Goal: Task Accomplishment & Management: Use online tool/utility

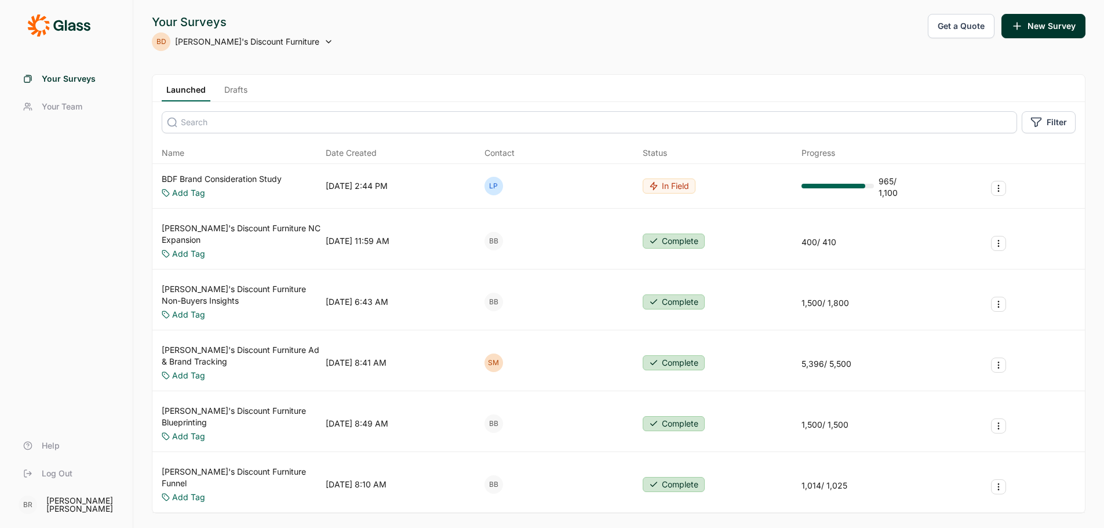
click at [266, 344] on link "[PERSON_NAME]'s Discount Furniture Ad & Brand Tracking" at bounding box center [241, 355] width 159 height 23
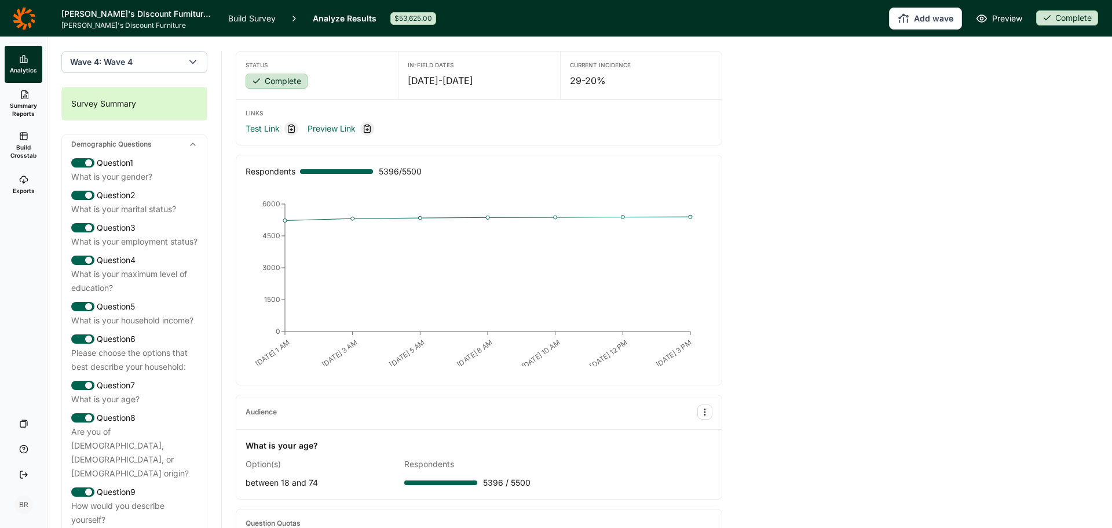
click at [25, 147] on span "Build Crosstab" at bounding box center [23, 151] width 28 height 16
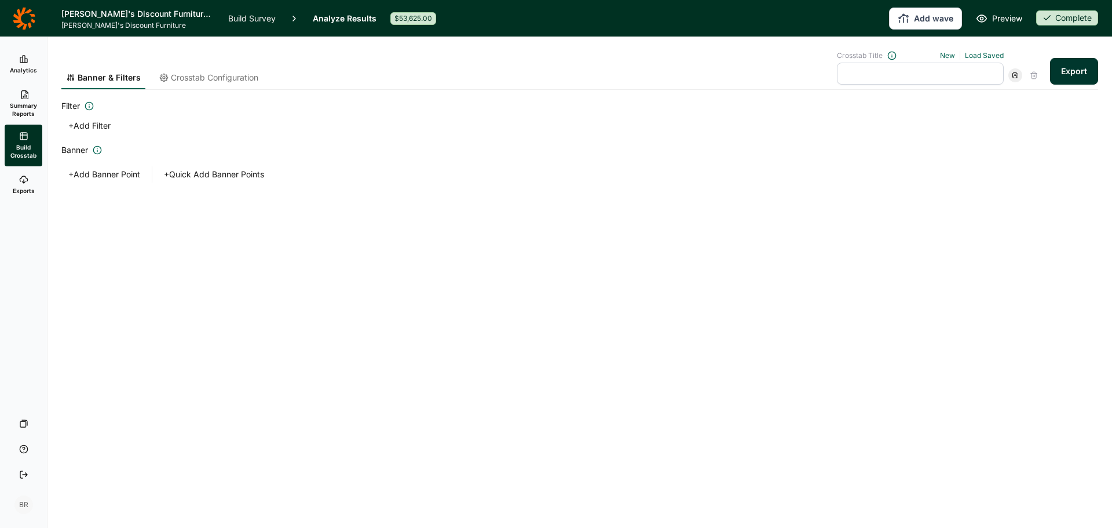
click at [87, 125] on button "+ Add Filter" at bounding box center [89, 126] width 56 height 16
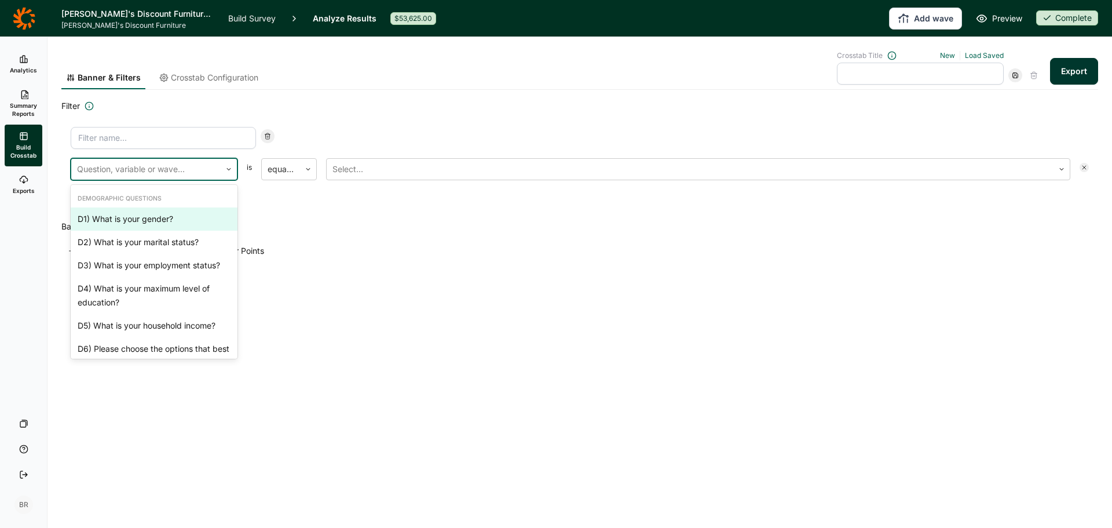
click at [180, 169] on div at bounding box center [146, 169] width 138 height 16
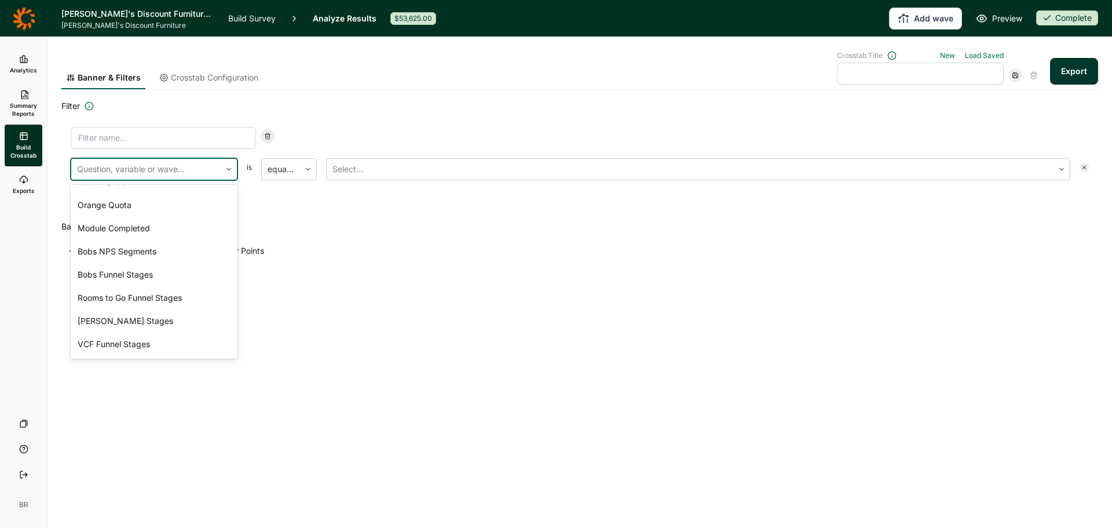
scroll to position [3548, 0]
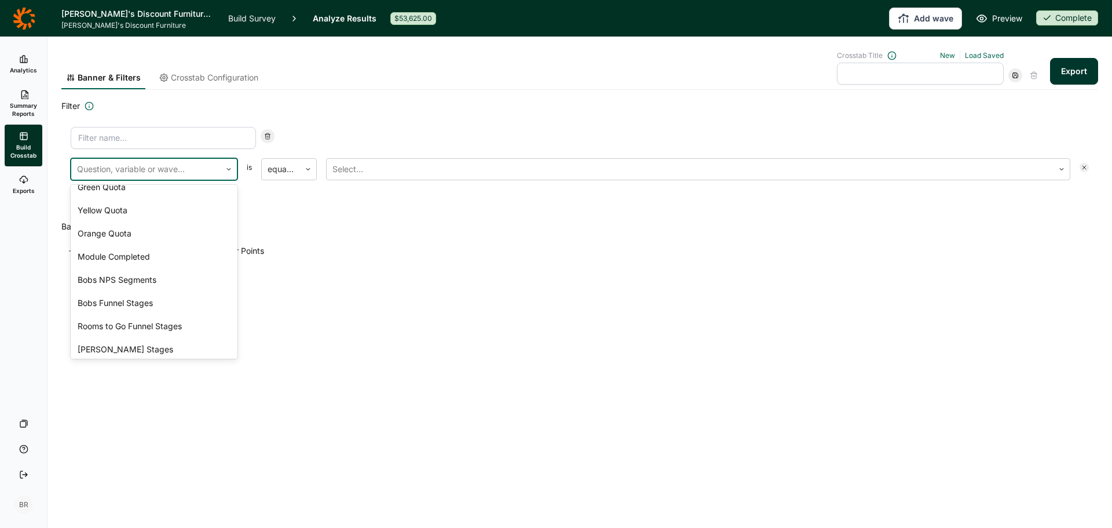
click at [167, 106] on div "Region - Reporting Labels" at bounding box center [154, 94] width 167 height 23
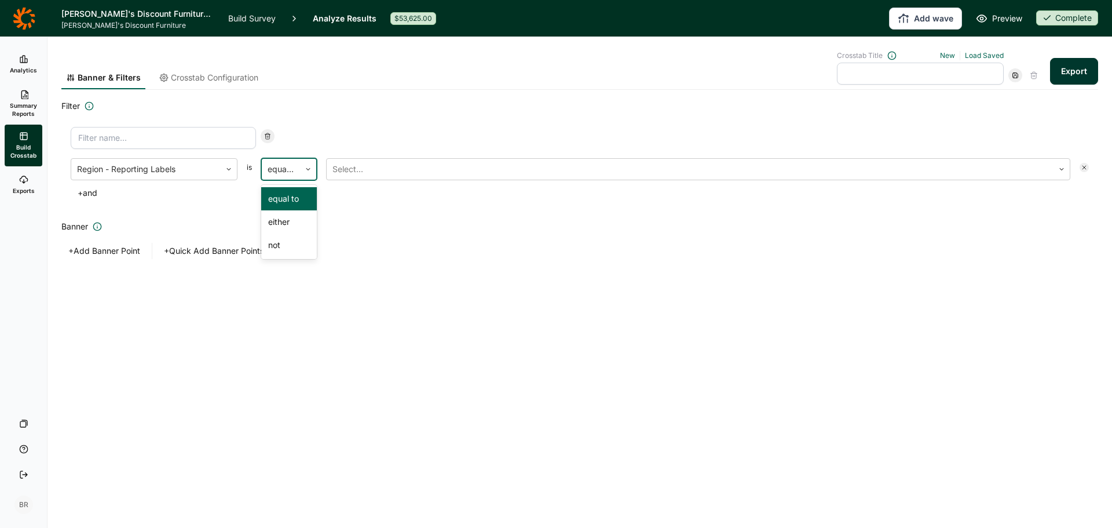
click at [293, 171] on div at bounding box center [281, 169] width 27 height 16
click at [364, 177] on div at bounding box center [691, 169] width 716 height 16
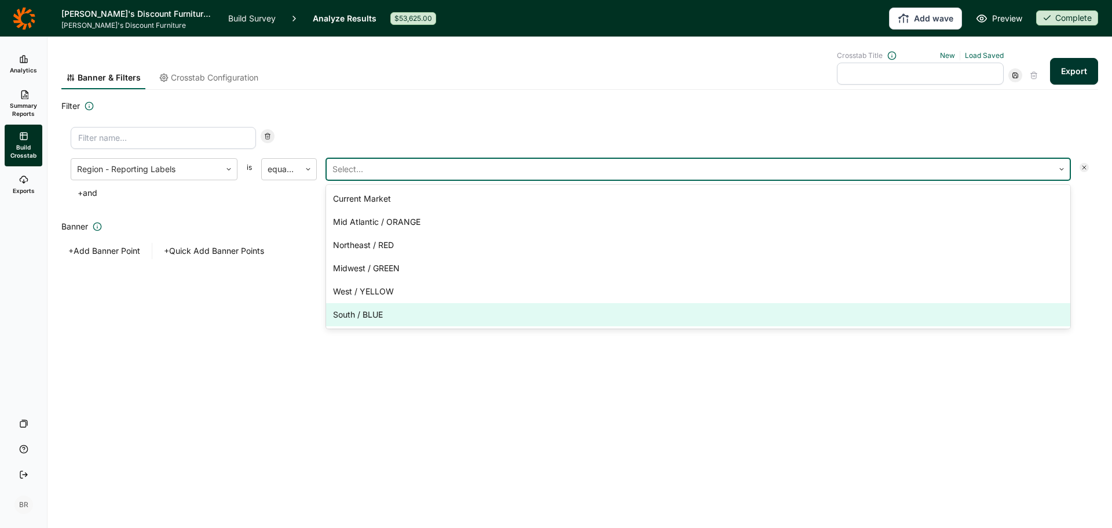
click at [373, 315] on div "South / BLUE" at bounding box center [698, 314] width 745 height 23
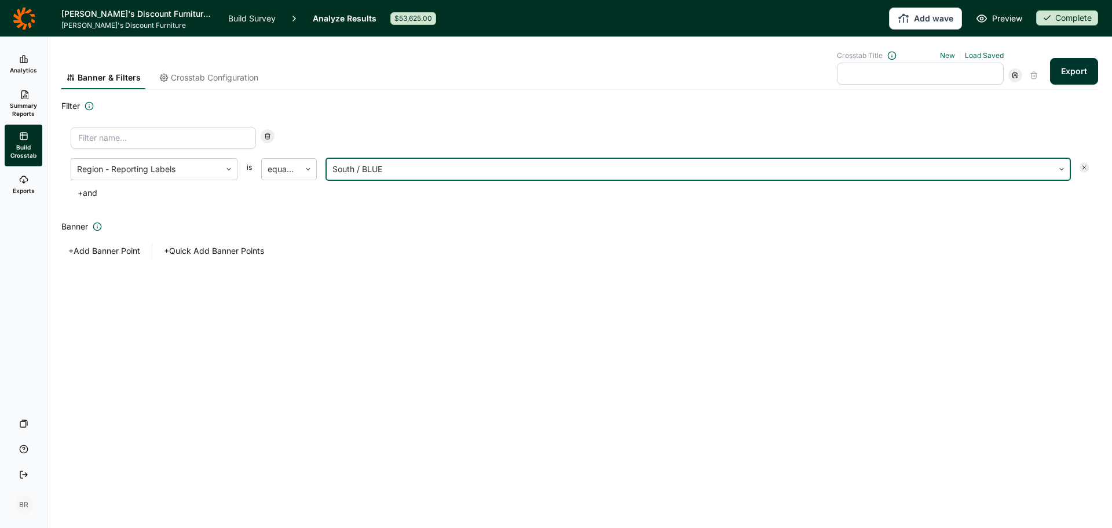
click at [202, 252] on button "+ Quick Add Banner Points" at bounding box center [214, 251] width 114 height 16
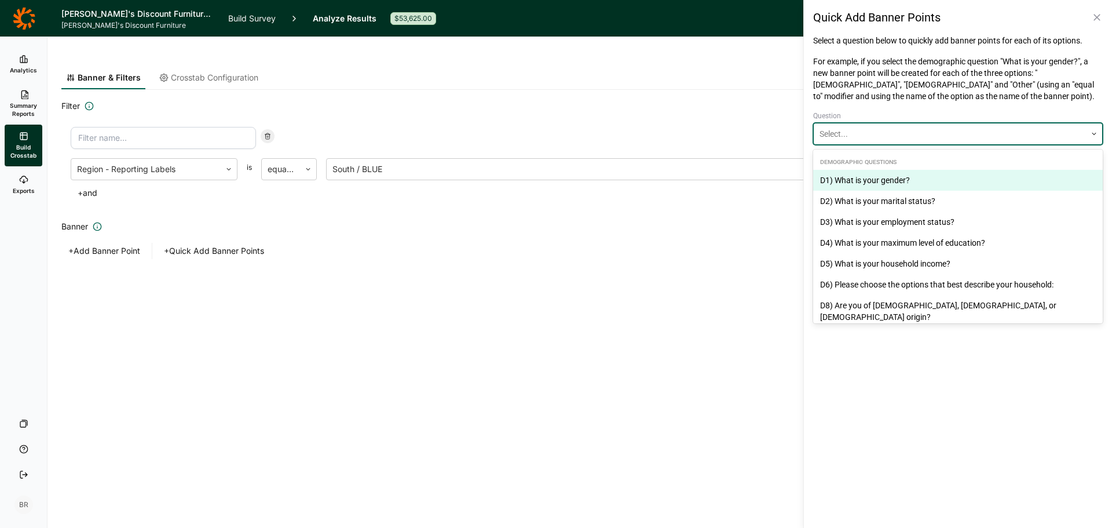
click at [899, 139] on div at bounding box center [950, 134] width 261 height 14
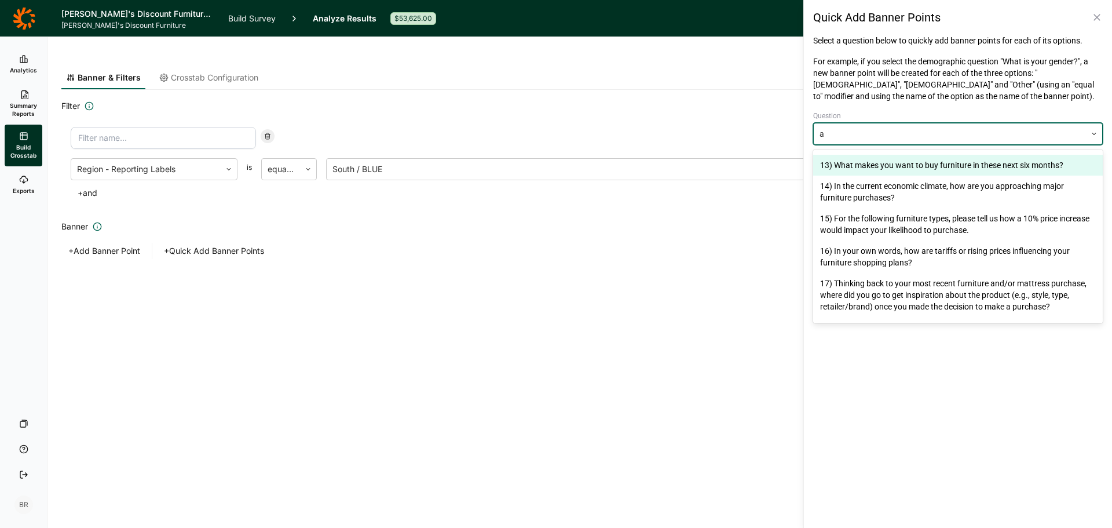
scroll to position [0, 0]
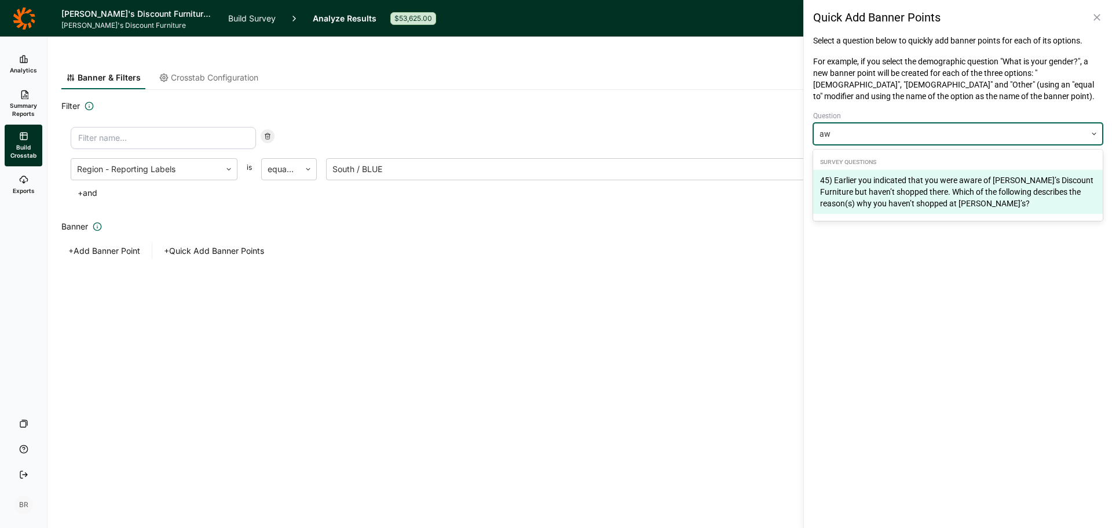
type input "a"
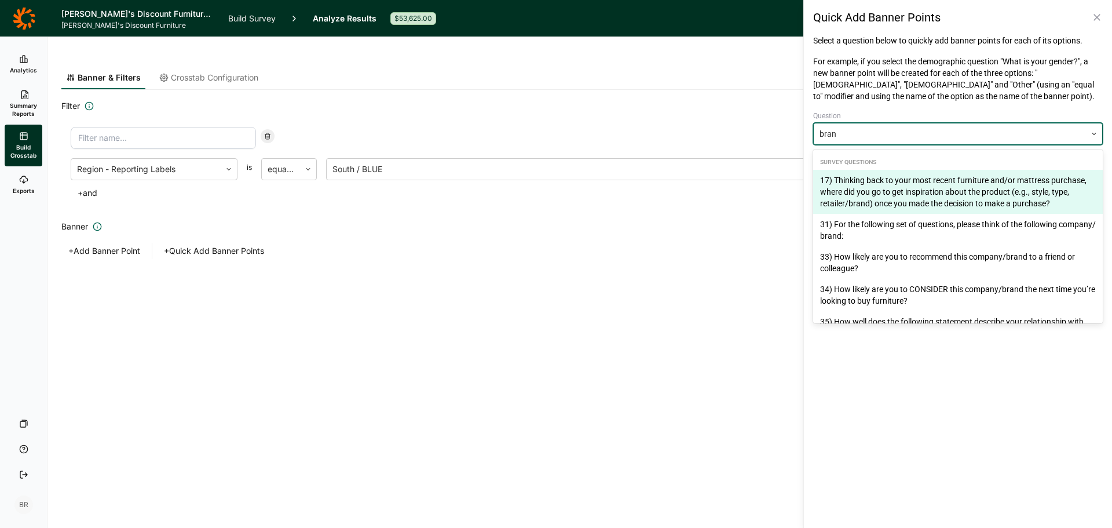
type input "brand"
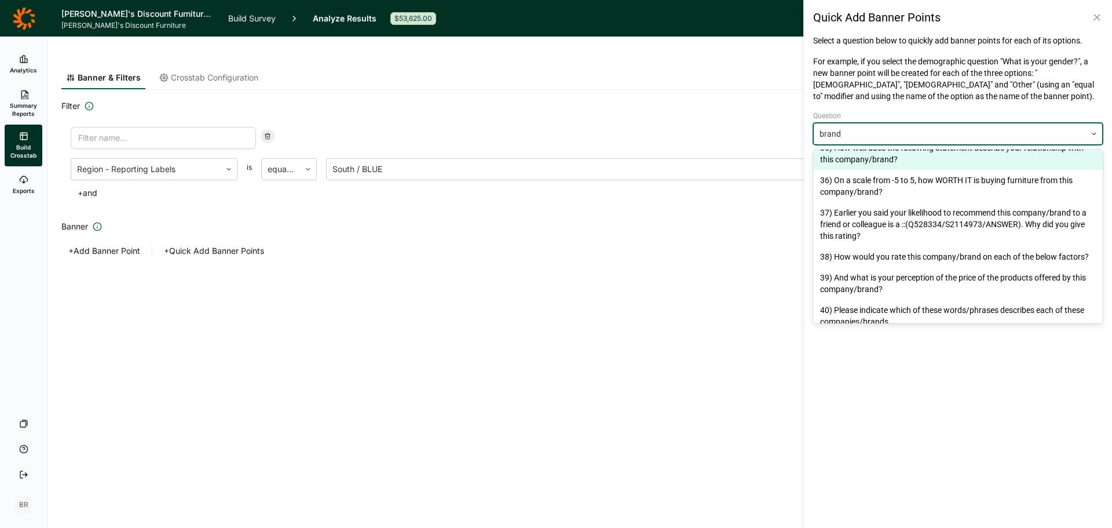
scroll to position [222, 0]
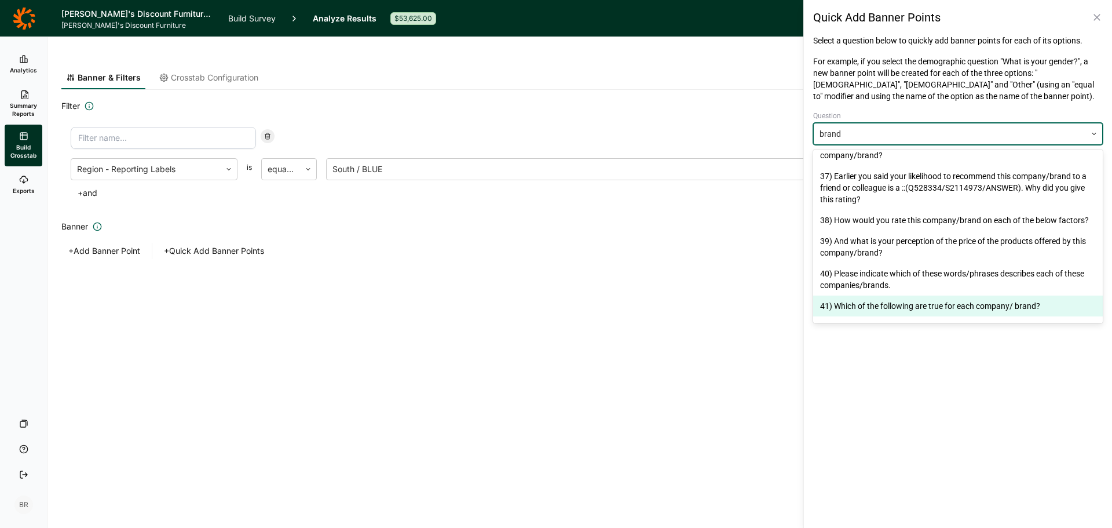
click at [915, 308] on div "41) Which of the following are true for each company/ brand?" at bounding box center [958, 305] width 290 height 21
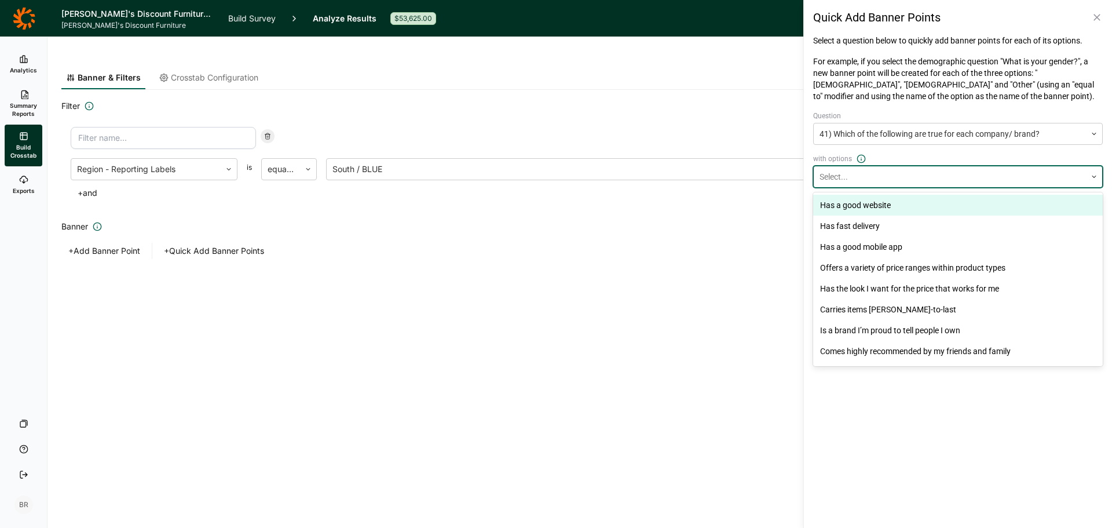
click at [864, 177] on div at bounding box center [950, 177] width 261 height 14
click at [930, 133] on div at bounding box center [950, 134] width 261 height 14
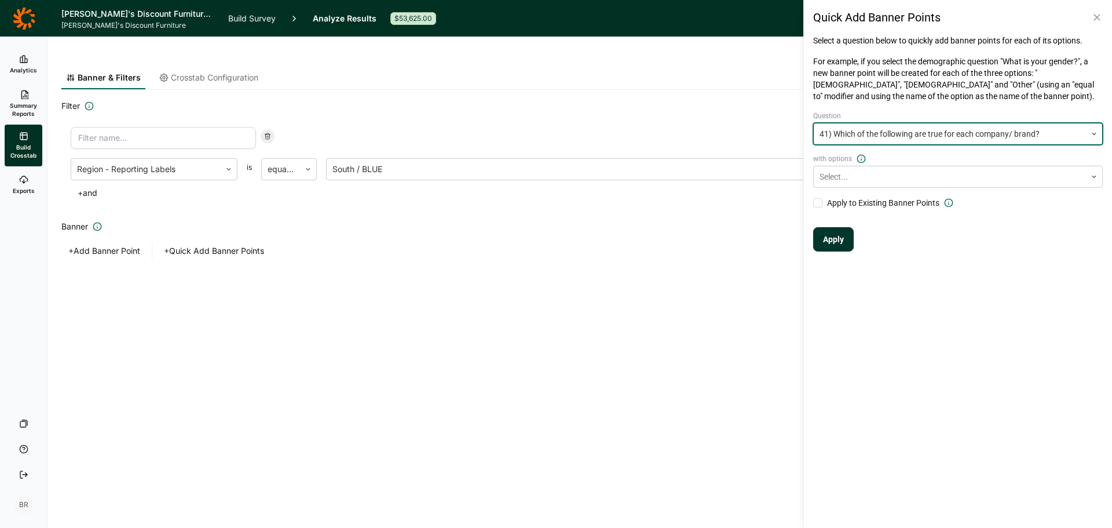
click at [927, 134] on div at bounding box center [950, 134] width 261 height 14
click at [921, 137] on div at bounding box center [950, 134] width 261 height 14
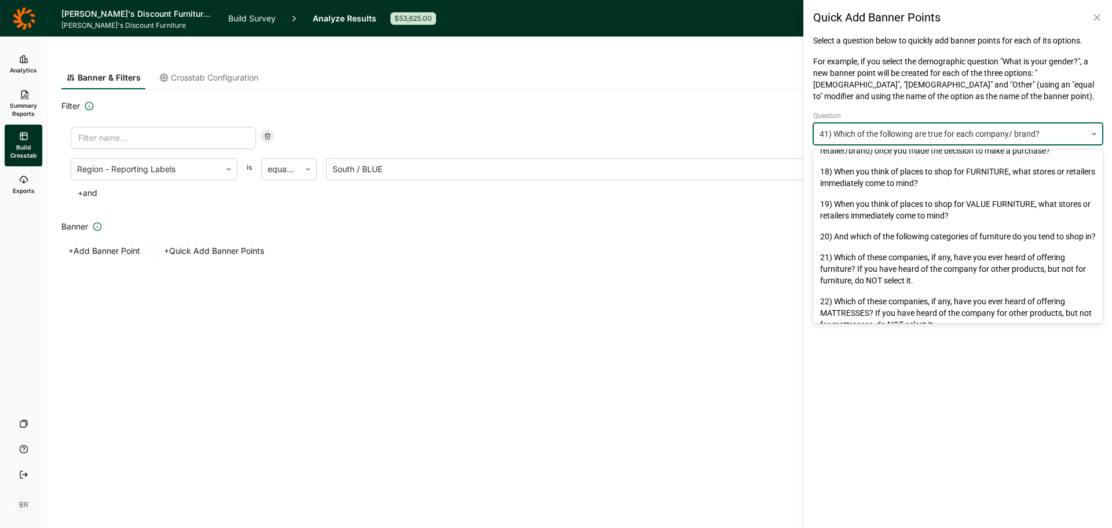
scroll to position [582, 0]
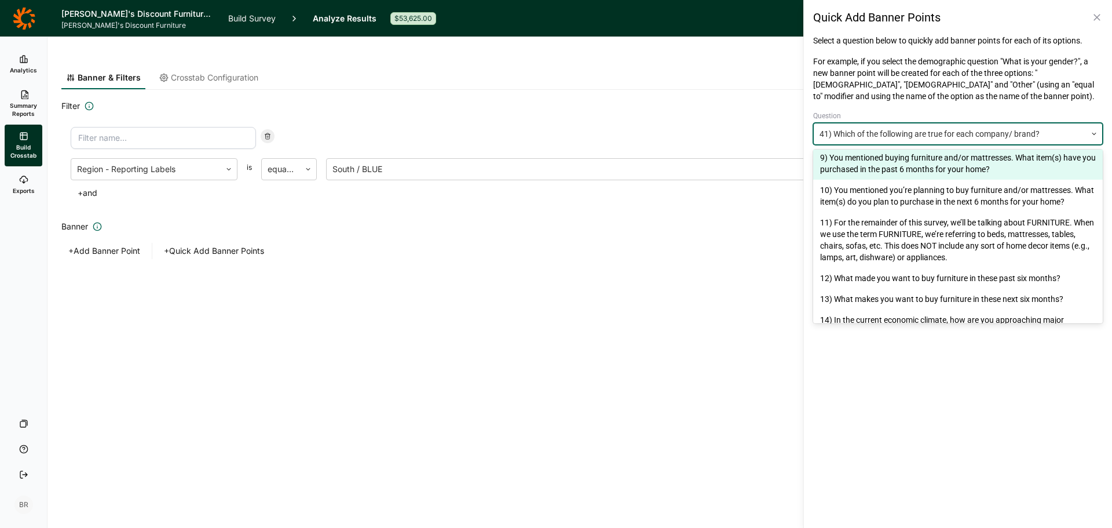
click at [878, 134] on div at bounding box center [950, 134] width 261 height 14
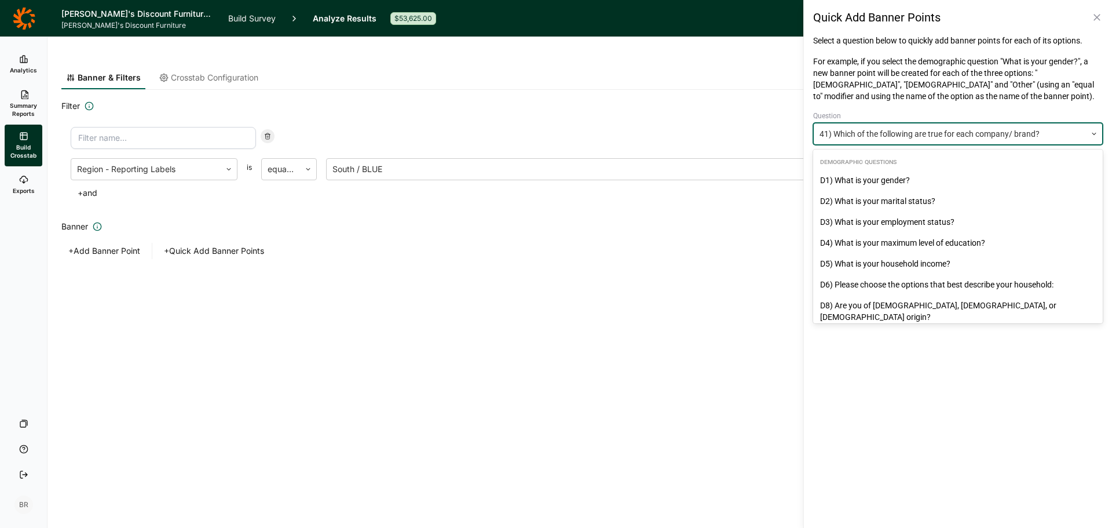
click at [878, 134] on div at bounding box center [950, 134] width 261 height 14
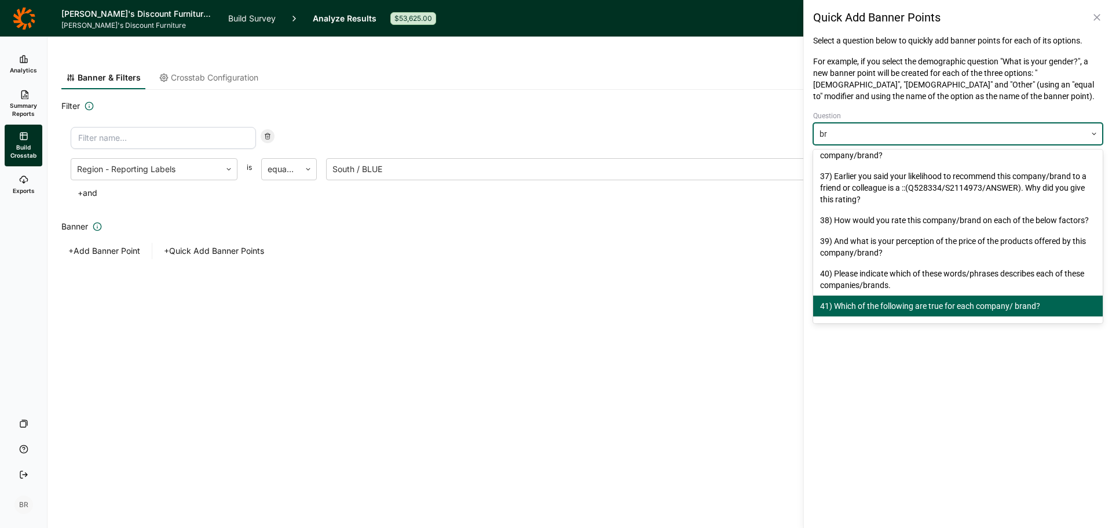
scroll to position [222, 0]
type input "brand"
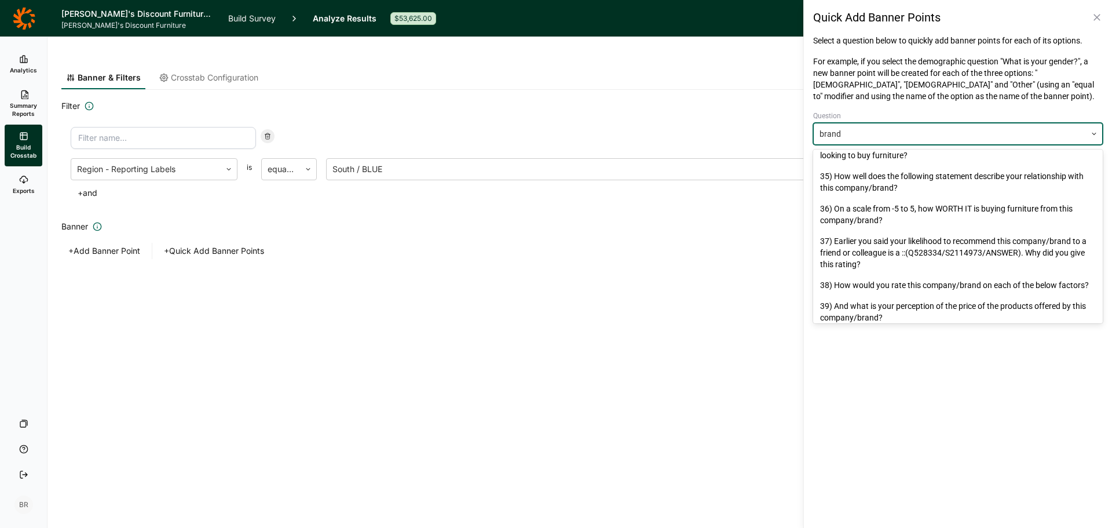
scroll to position [0, 0]
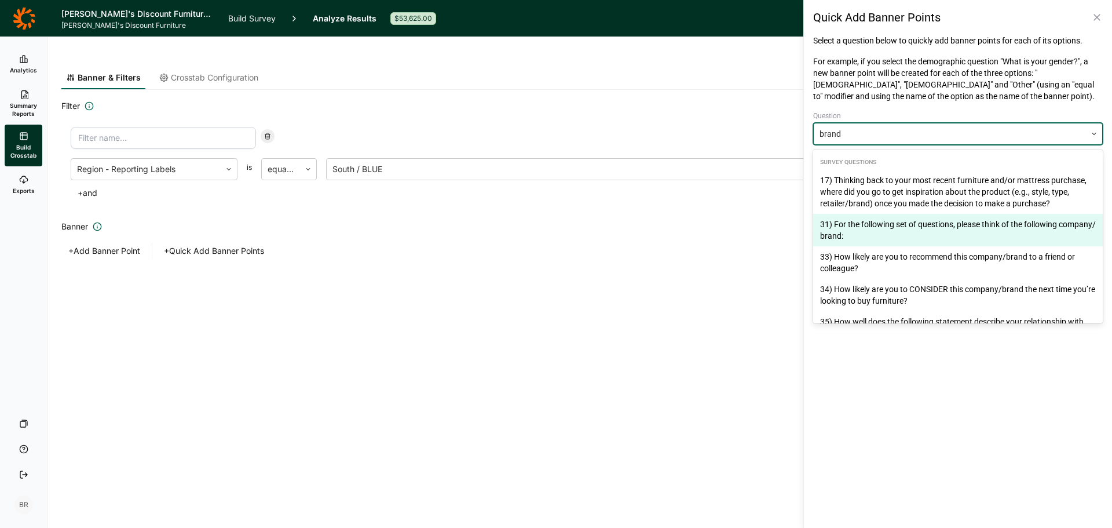
click at [958, 231] on div "31) For the following set of questions, please think of the following company/ …" at bounding box center [958, 230] width 290 height 32
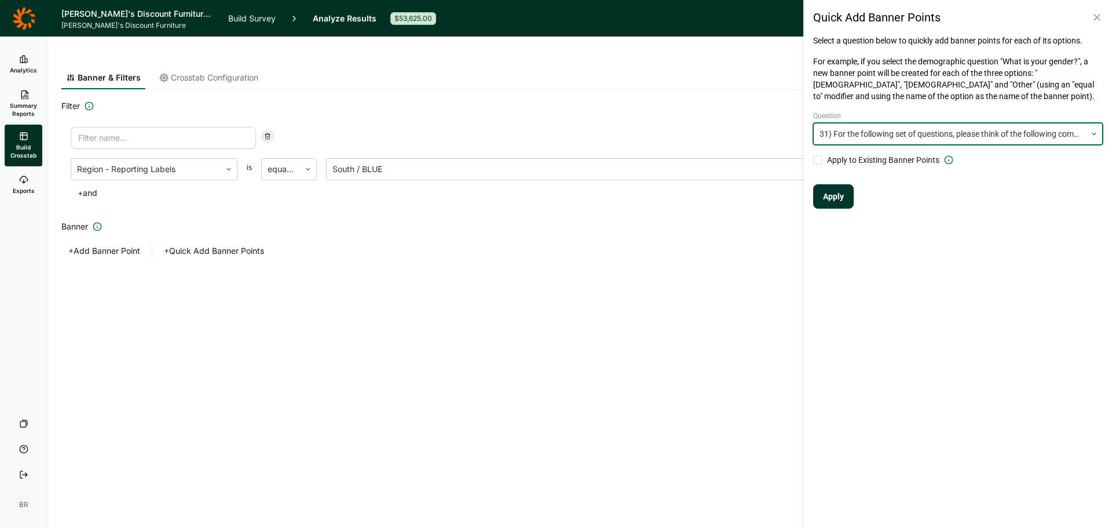
click at [985, 137] on div at bounding box center [950, 134] width 261 height 14
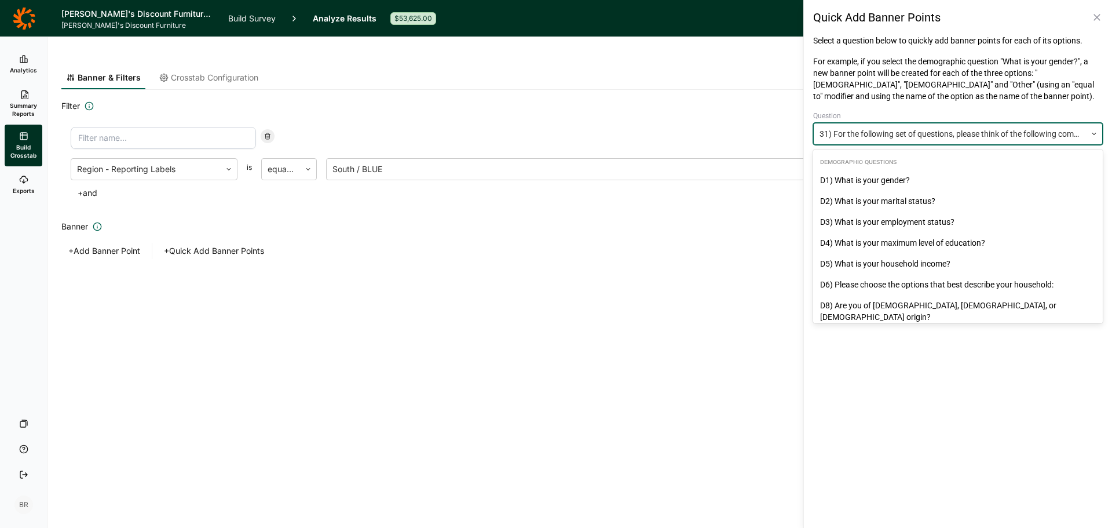
scroll to position [1221, 0]
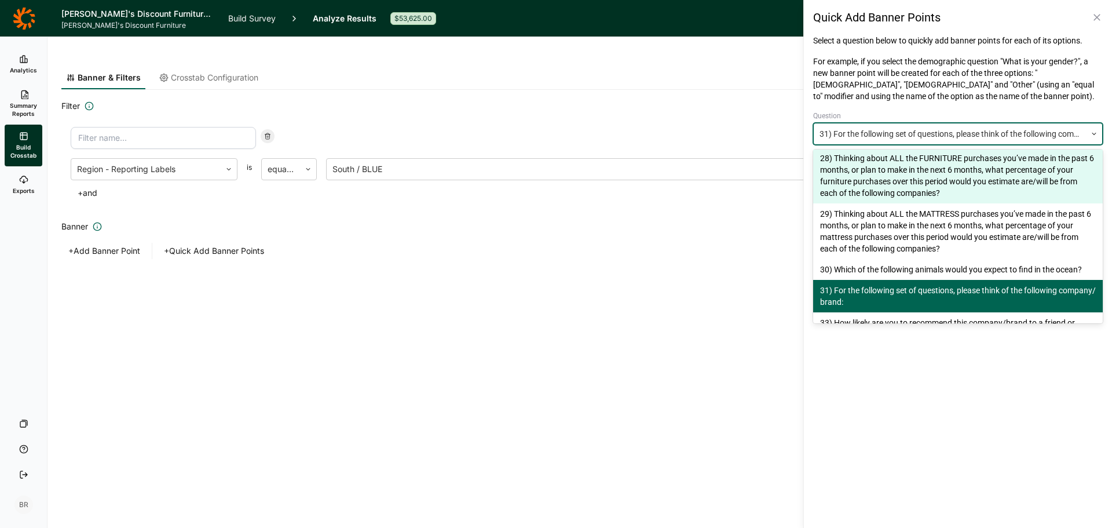
click at [911, 137] on div at bounding box center [950, 134] width 261 height 14
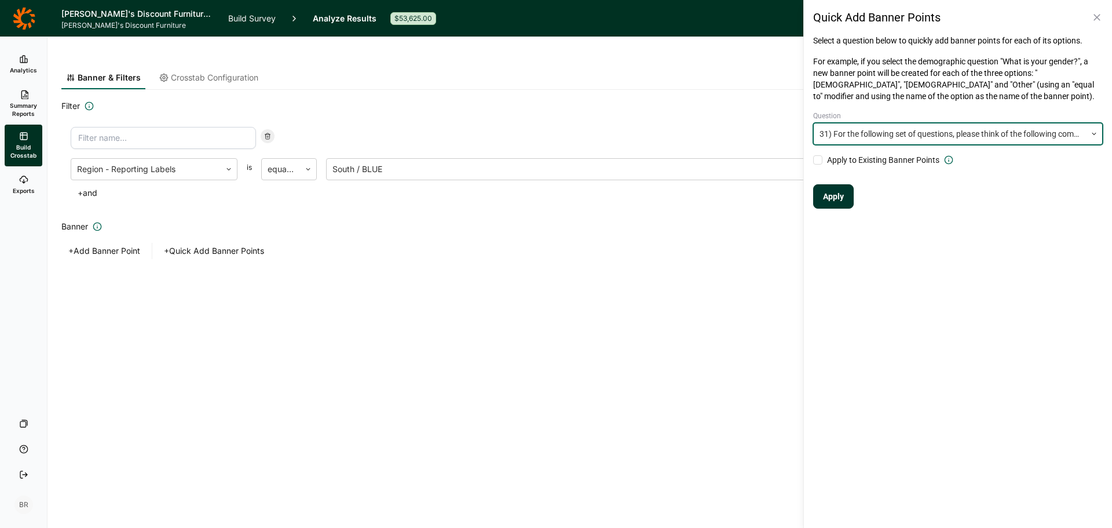
click at [911, 137] on div at bounding box center [950, 134] width 261 height 14
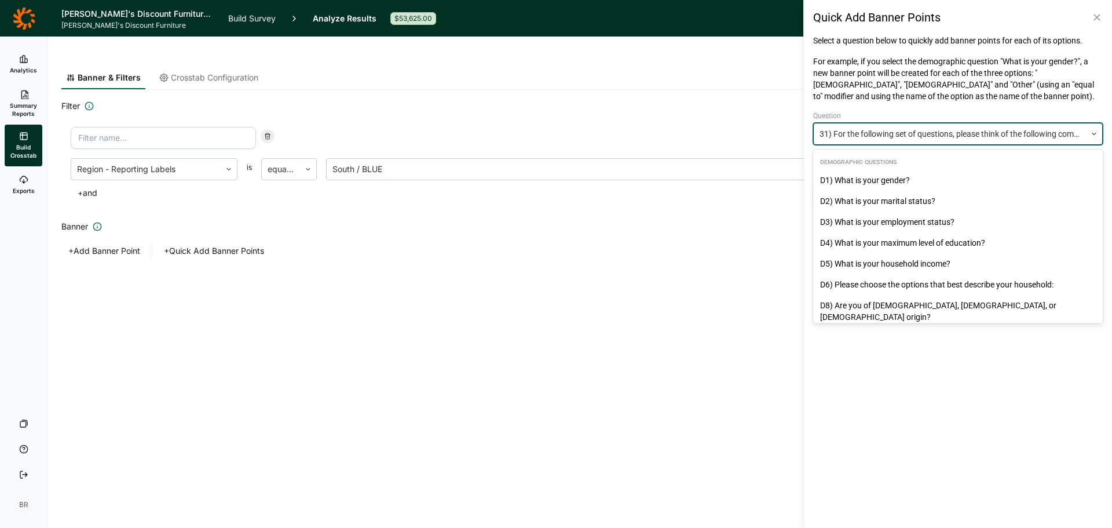
click at [911, 137] on div at bounding box center [950, 134] width 261 height 14
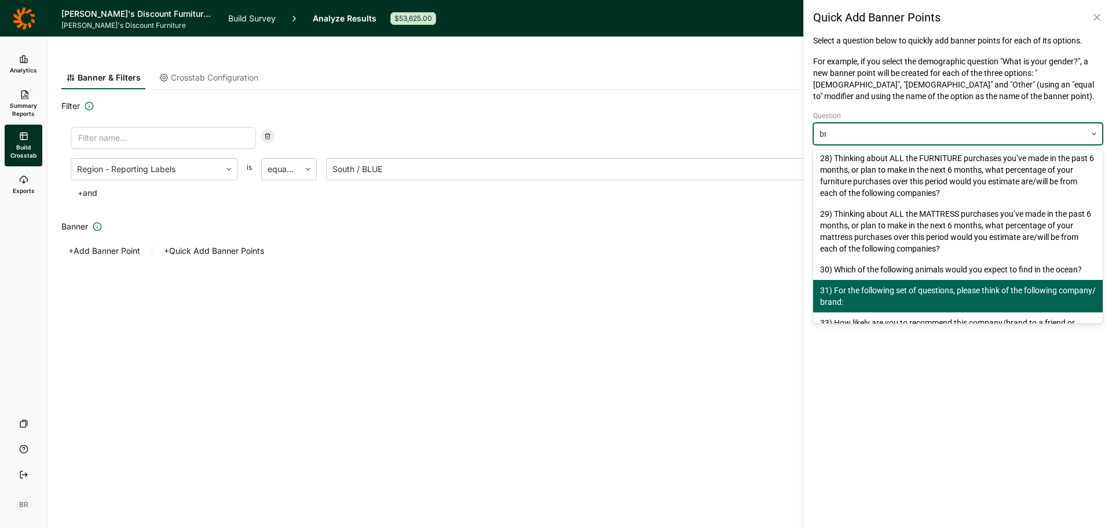
scroll to position [0, 0]
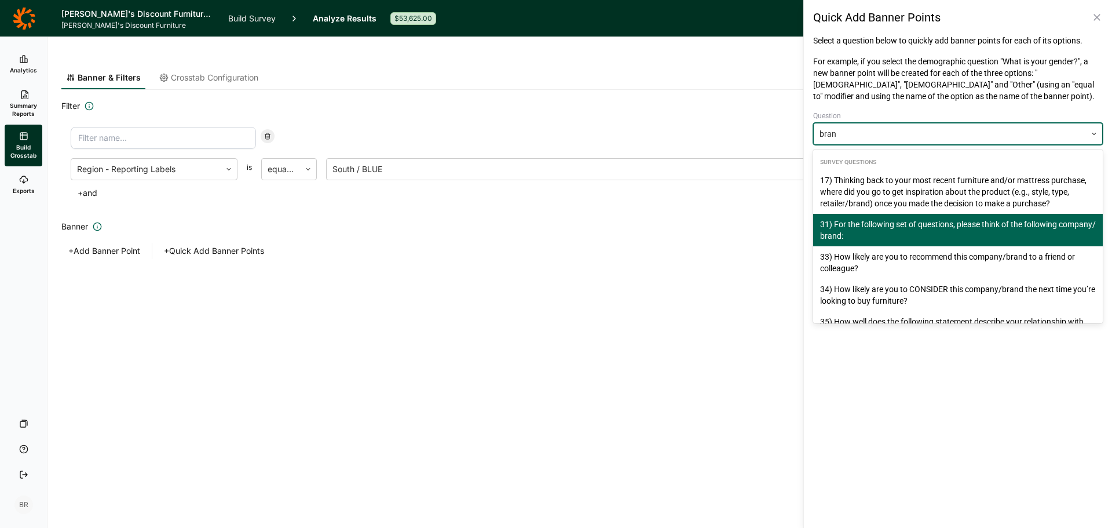
type input "brand"
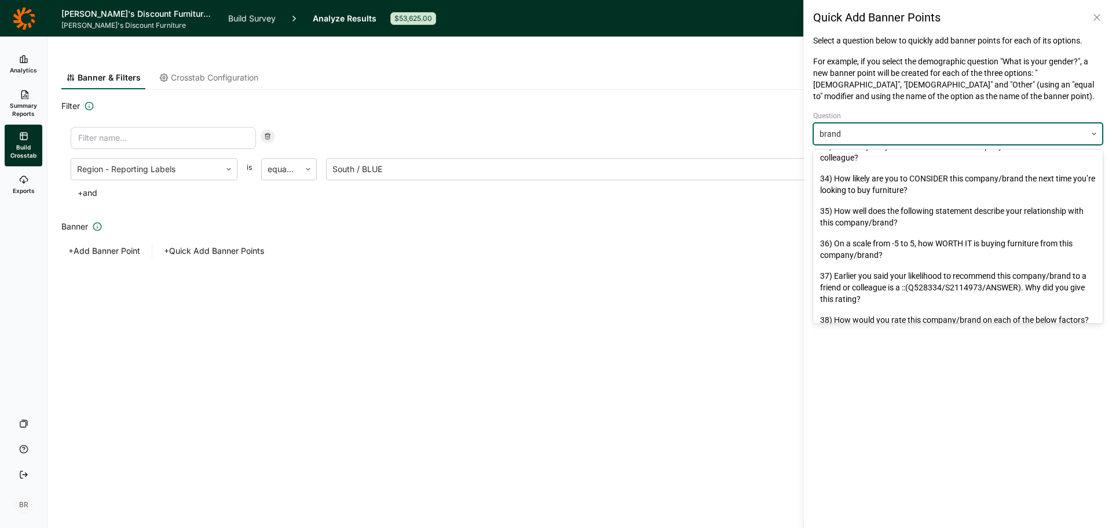
scroll to position [116, 0]
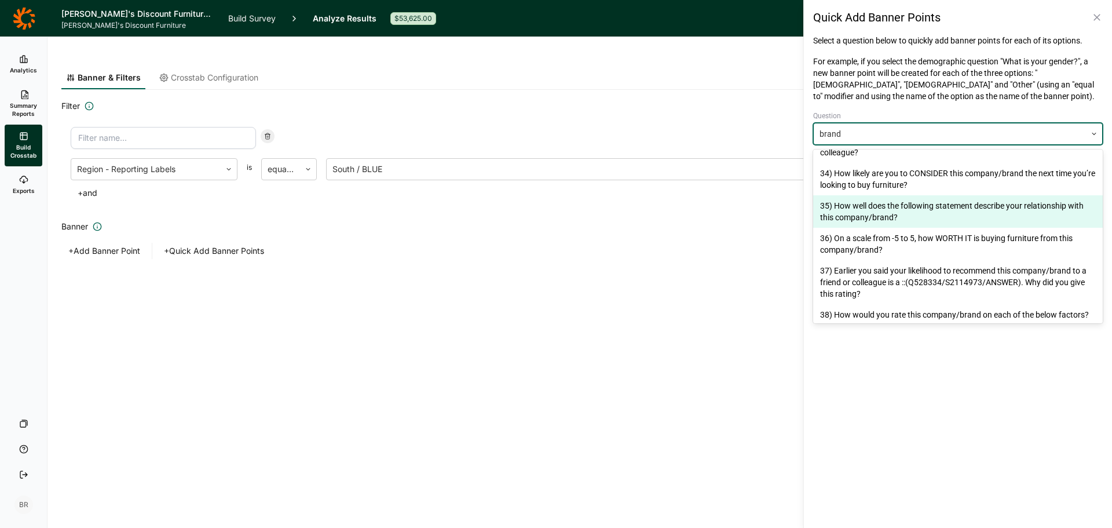
click at [935, 218] on div "35) How well does the following statement describe your relationship with this …" at bounding box center [958, 211] width 290 height 32
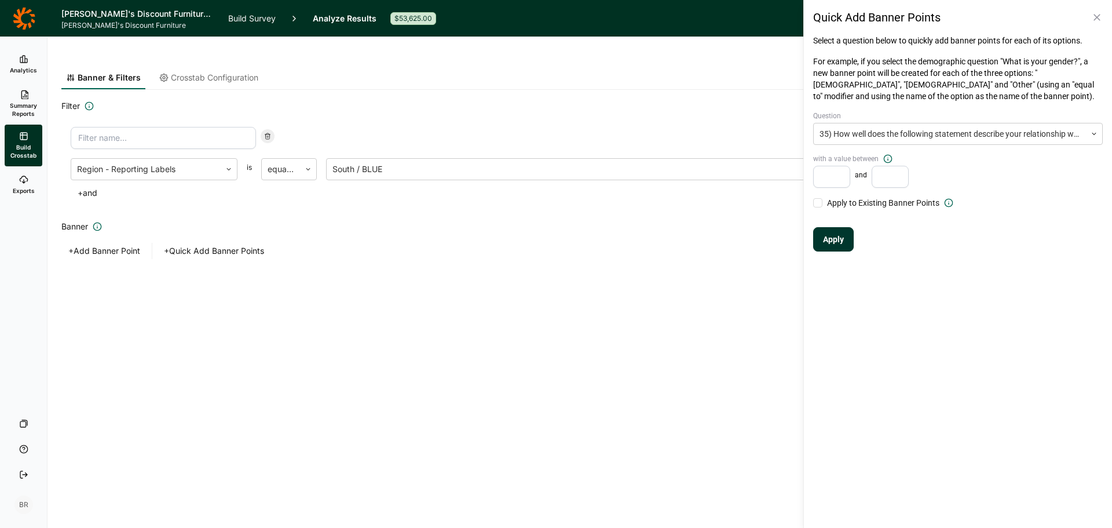
click at [834, 178] on input "number" at bounding box center [831, 177] width 37 height 22
click at [900, 130] on div at bounding box center [950, 134] width 261 height 14
click at [857, 136] on div at bounding box center [950, 134] width 261 height 14
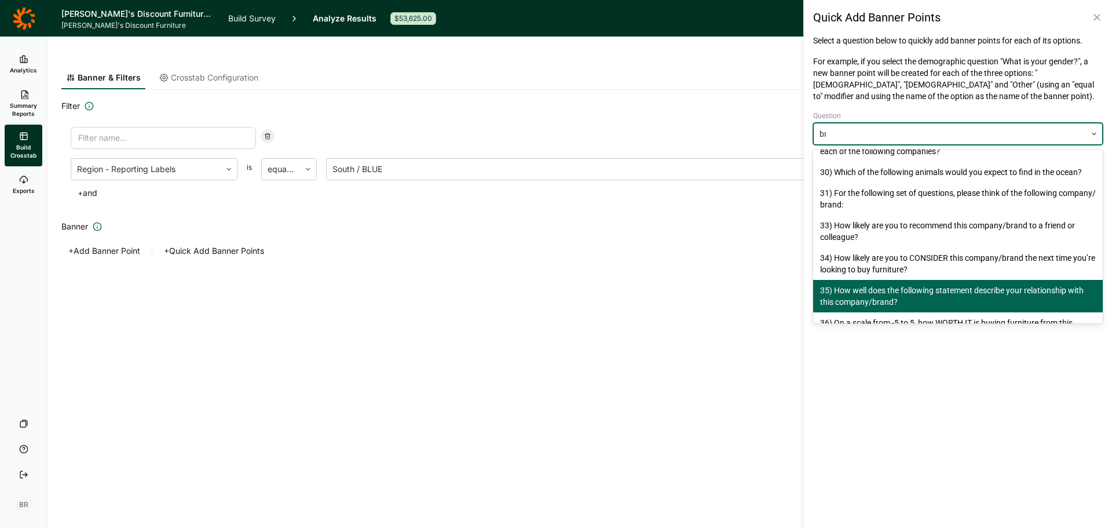
scroll to position [31, 0]
type input "brand"
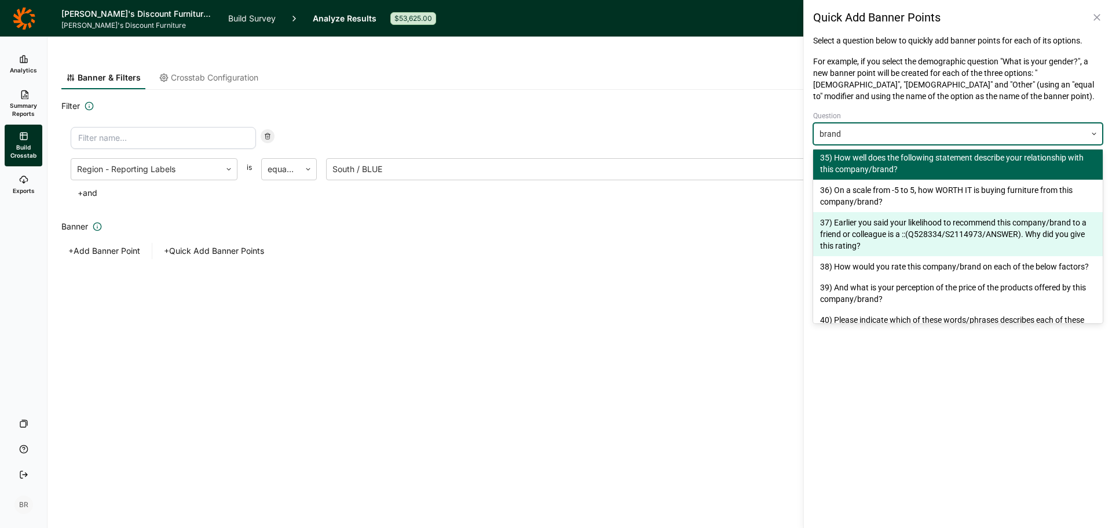
scroll to position [106, 0]
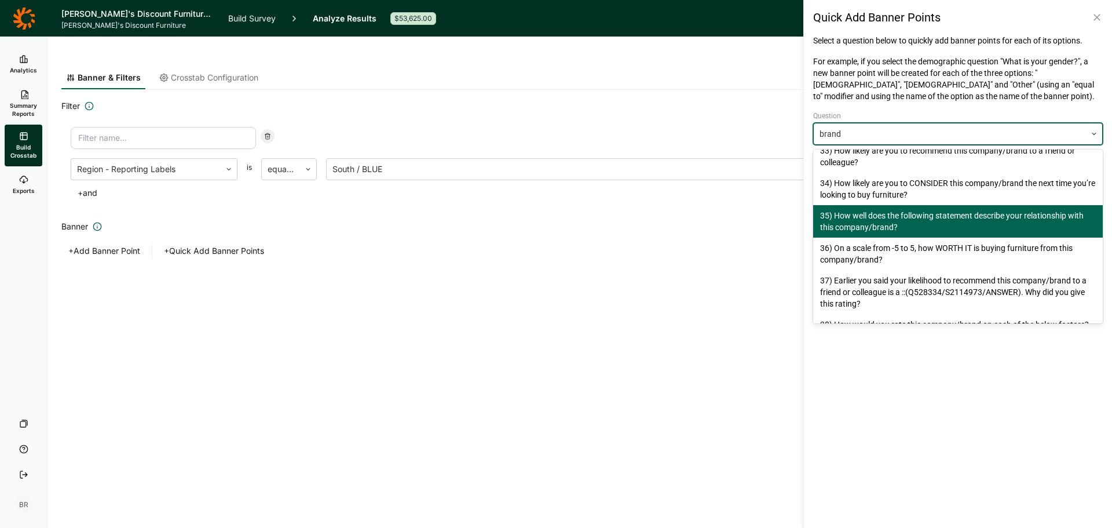
click at [914, 224] on div "35) How well does the following statement describe your relationship with this …" at bounding box center [958, 221] width 290 height 32
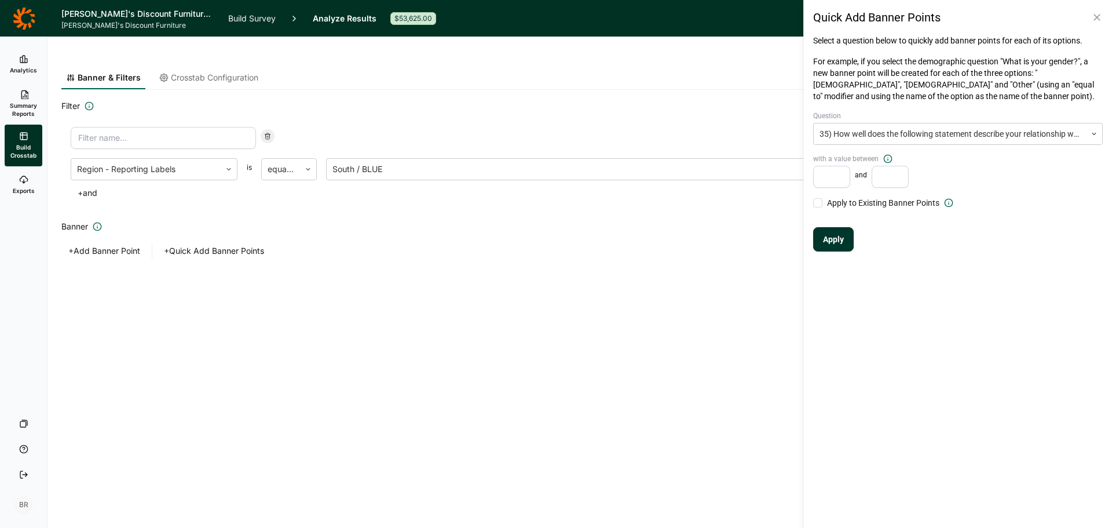
click at [830, 181] on input "number" at bounding box center [831, 177] width 37 height 22
drag, startPoint x: 1101, startPoint y: 19, endPoint x: 1093, endPoint y: 22, distance: 9.2
click at [1101, 19] on icon at bounding box center [1098, 18] width 12 height 12
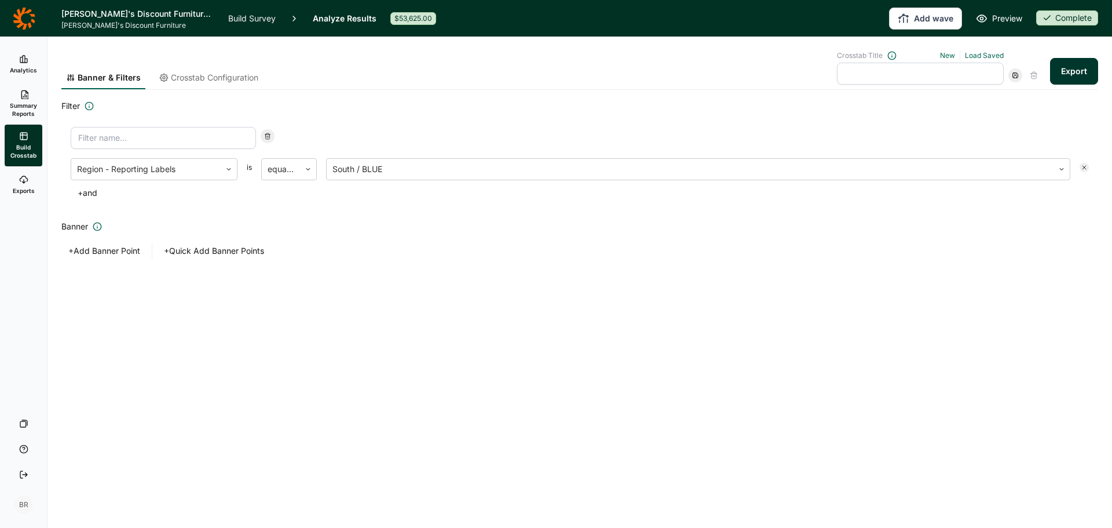
click at [107, 251] on button "+ Add Banner Point" at bounding box center [104, 251] width 86 height 16
click at [180, 289] on div at bounding box center [155, 290] width 138 height 16
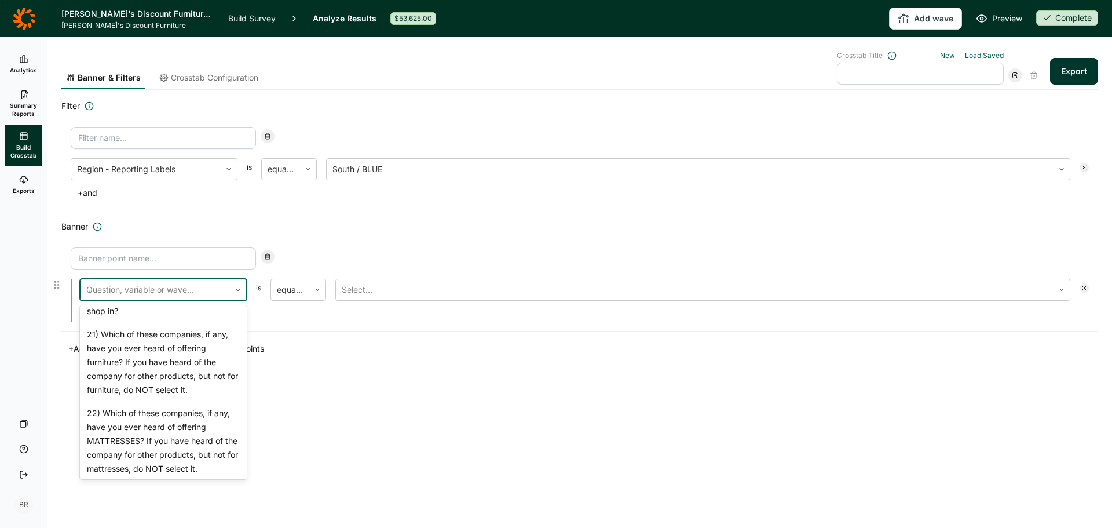
scroll to position [1821, 0]
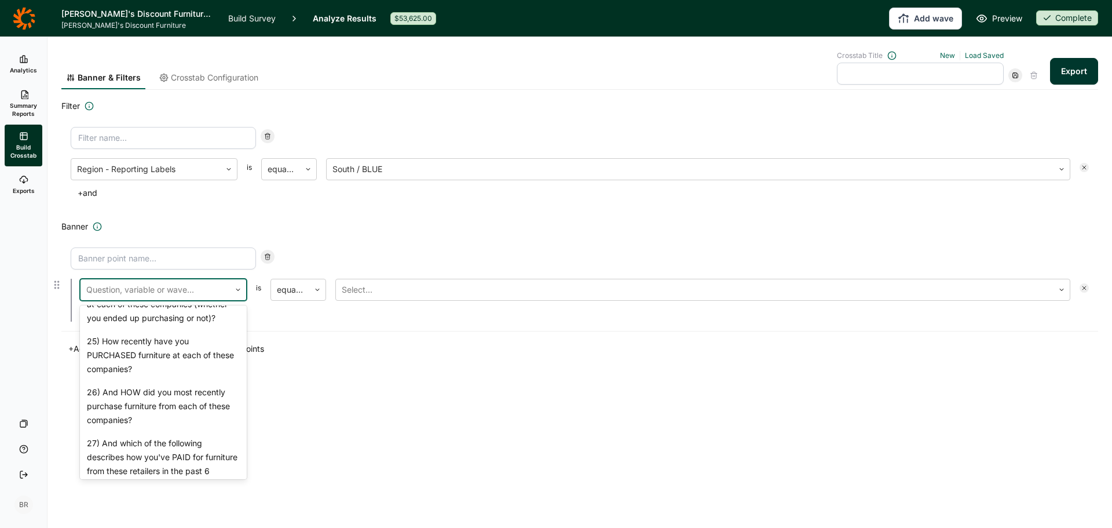
click at [175, 279] on div "23) How FAMILIAR are you with each of these companies (e.g., what they are, wha…" at bounding box center [163, 253] width 167 height 51
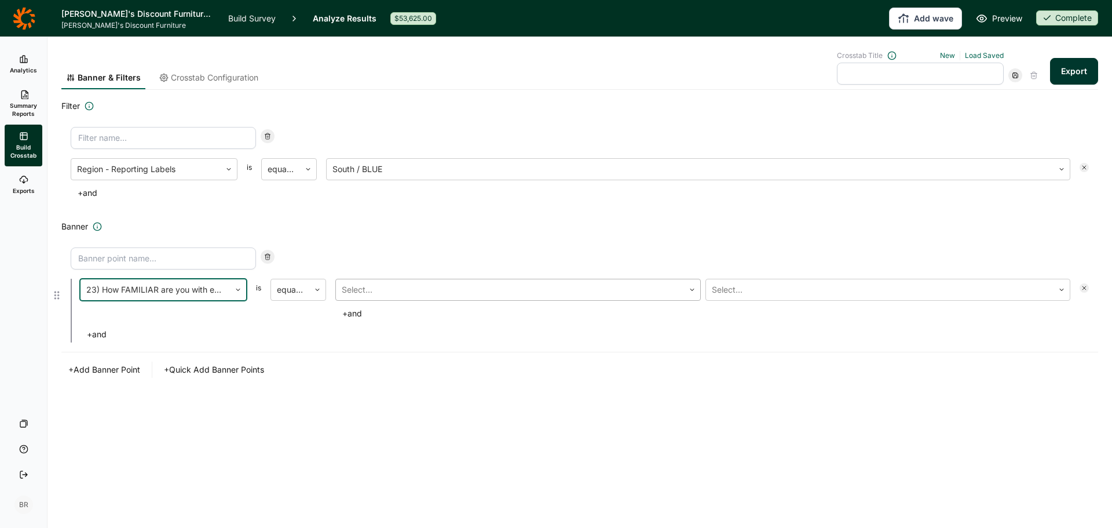
click at [385, 290] on div at bounding box center [510, 290] width 337 height 16
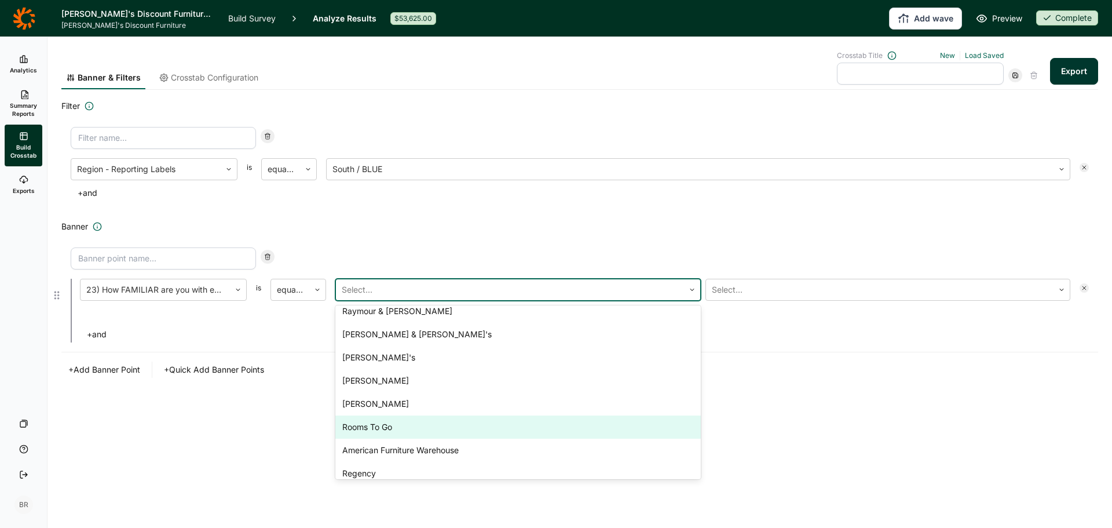
scroll to position [364, 0]
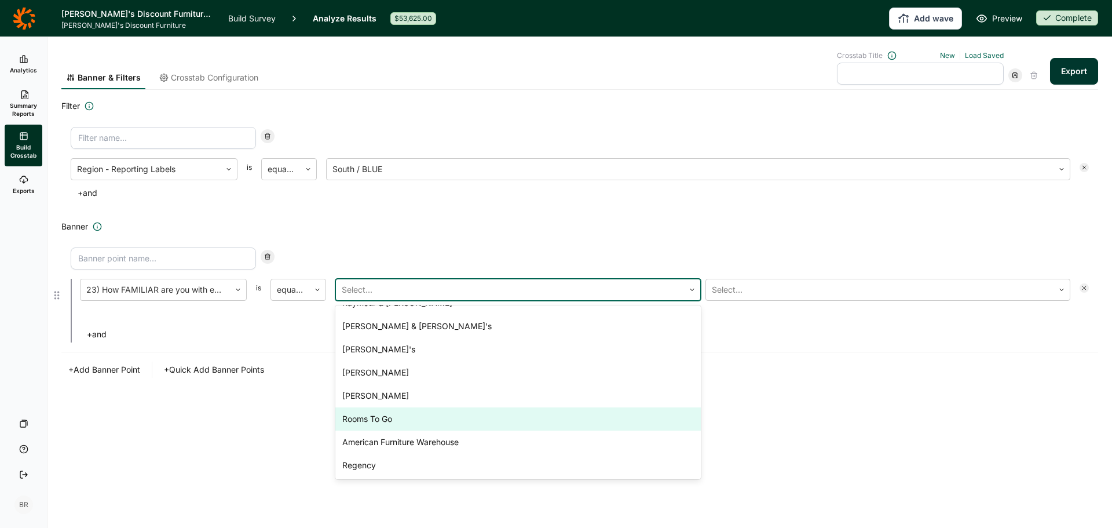
click at [418, 424] on div "Rooms To Go" at bounding box center [518, 418] width 366 height 23
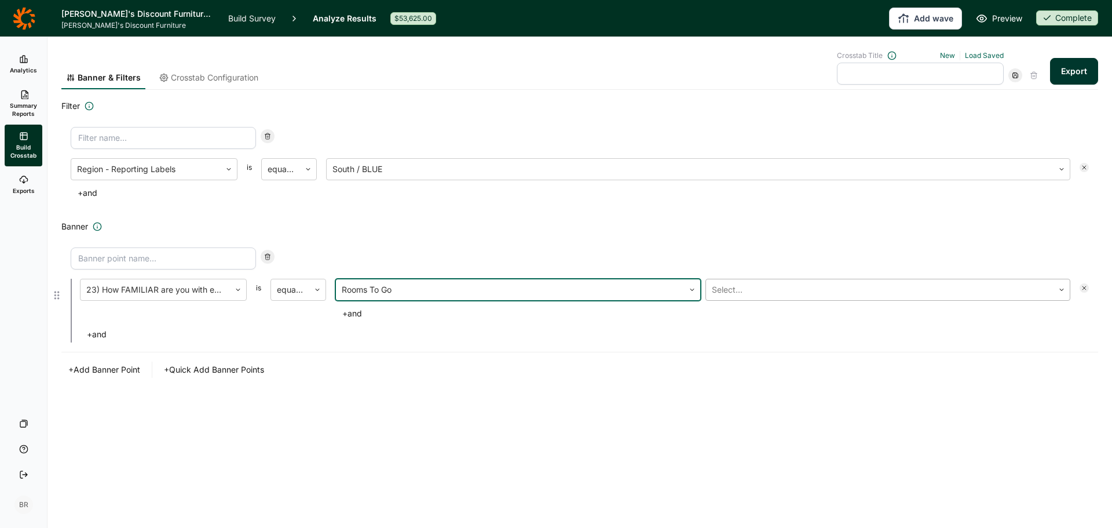
click at [755, 291] on div at bounding box center [880, 290] width 337 height 16
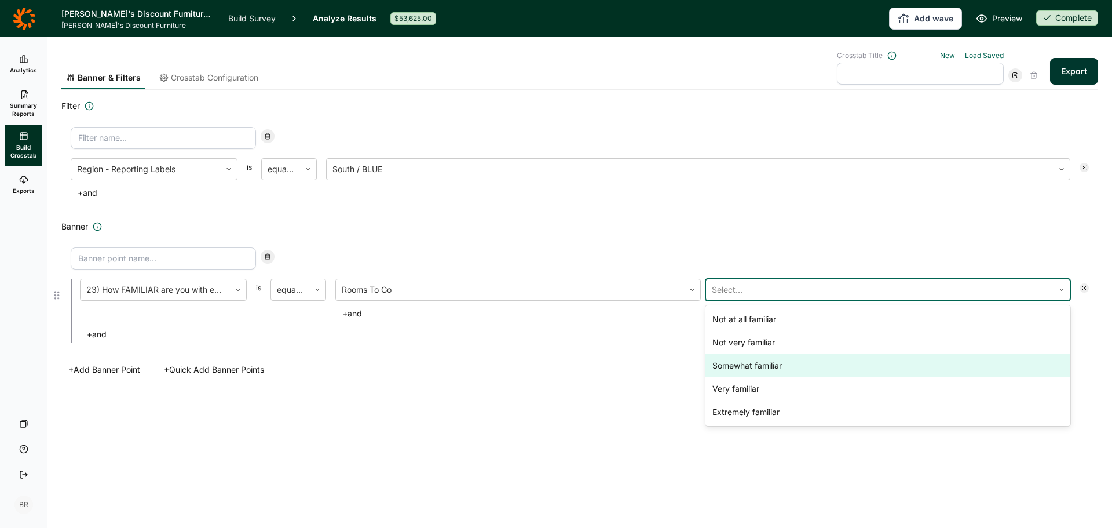
click at [756, 366] on div "Somewhat familiar" at bounding box center [889, 365] width 366 height 23
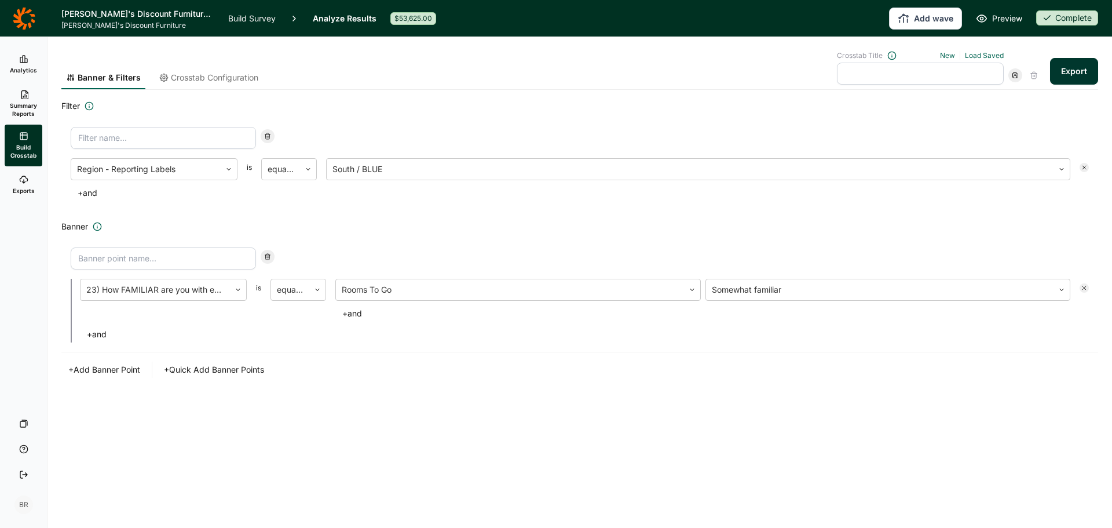
click at [218, 82] on span "Crosstab Configuration" at bounding box center [214, 78] width 87 height 12
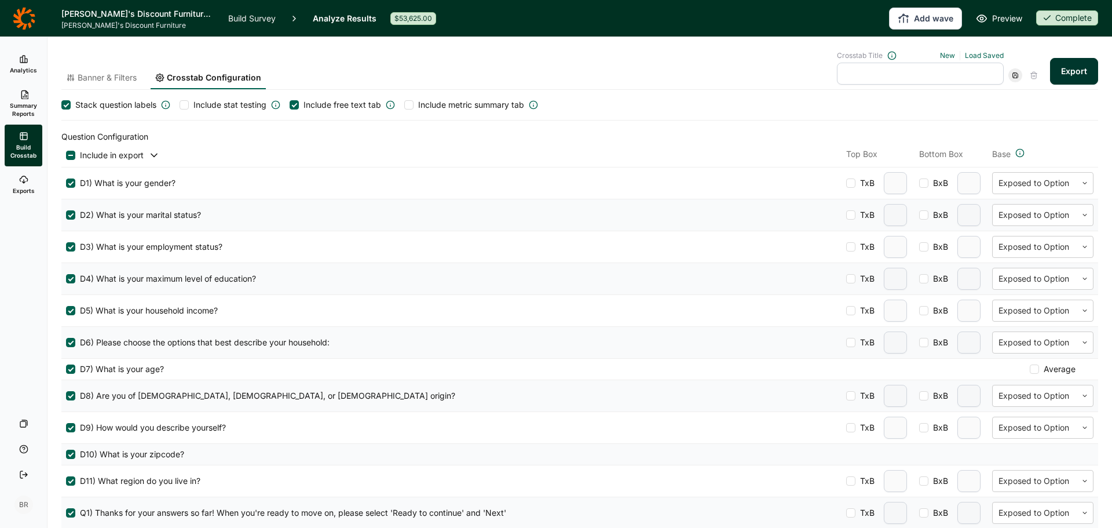
click at [103, 78] on span "Banner & Filters" at bounding box center [107, 78] width 59 height 12
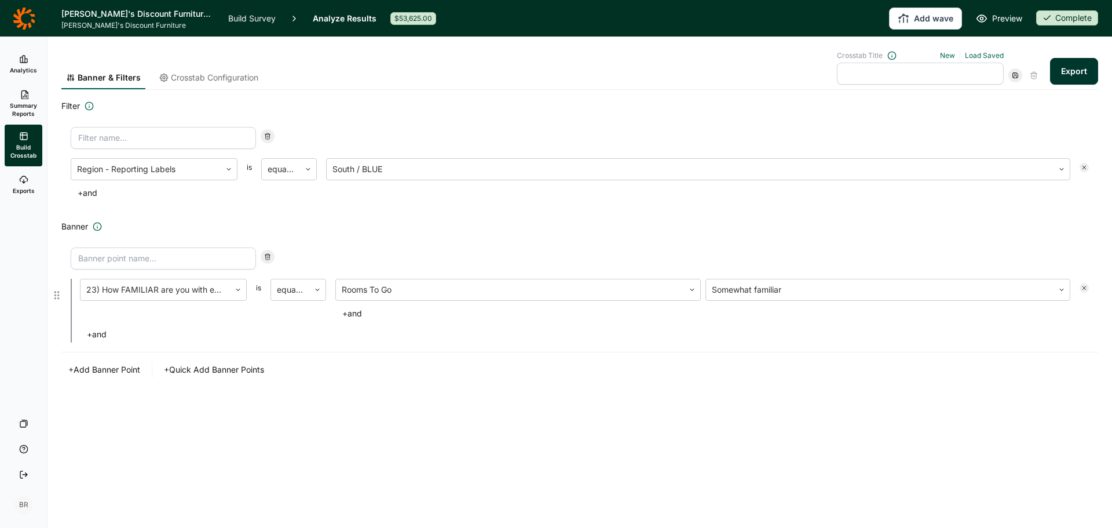
click at [118, 257] on input at bounding box center [163, 258] width 185 height 22
type input "R2G Aware"
click at [306, 430] on div "Banner & Filters Crosstab Configuration Crosstab Title New Load Saved Export Fi…" at bounding box center [579, 235] width 1037 height 396
click at [228, 77] on span "Crosstab Configuration" at bounding box center [214, 78] width 87 height 12
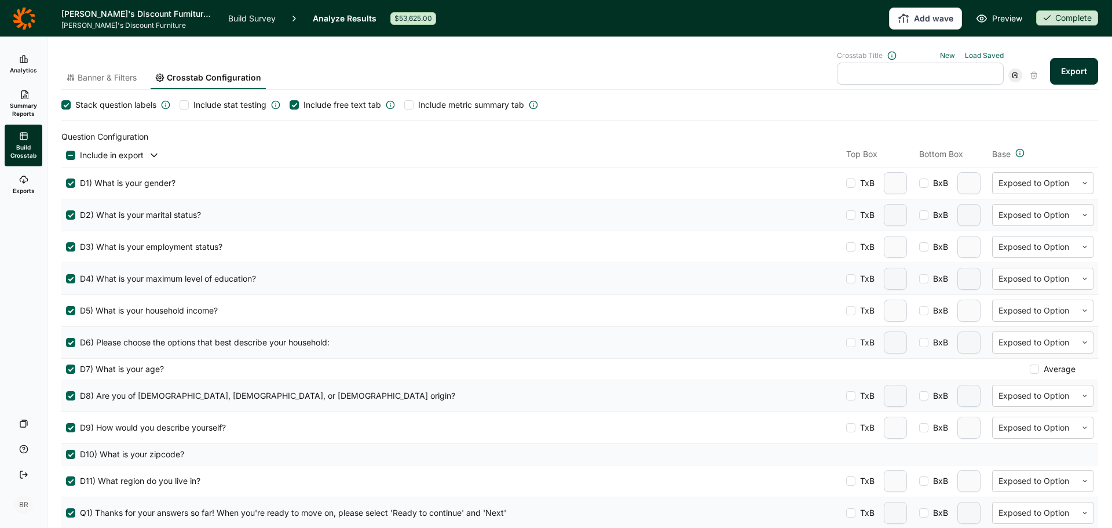
click at [589, 63] on div "Banner & Filters Crosstab Configuration Crosstab Title New Load Saved Export" at bounding box center [579, 70] width 1037 height 39
click at [25, 104] on span "Summary Reports" at bounding box center [23, 109] width 28 height 16
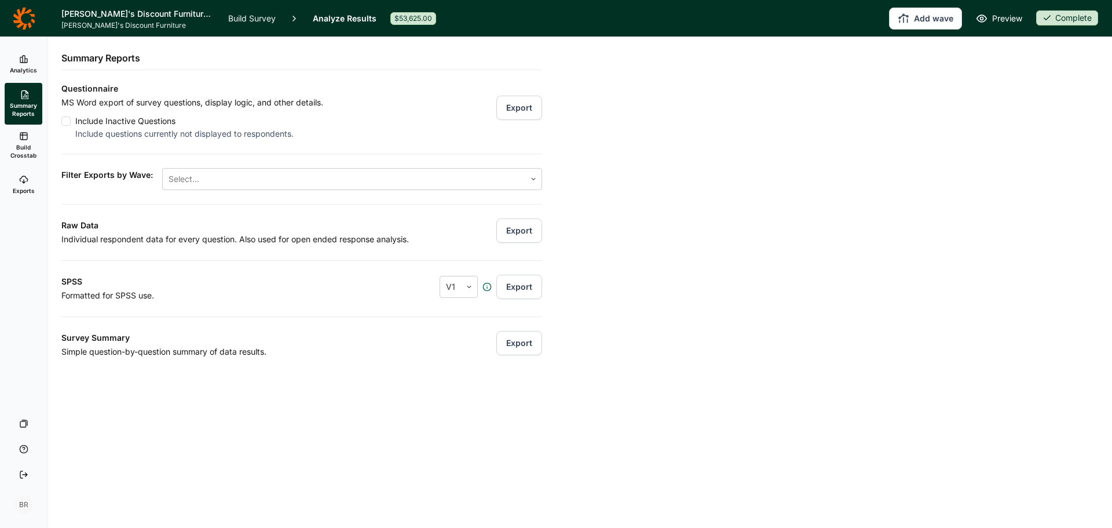
click at [23, 143] on link "Build Crosstab" at bounding box center [24, 146] width 38 height 42
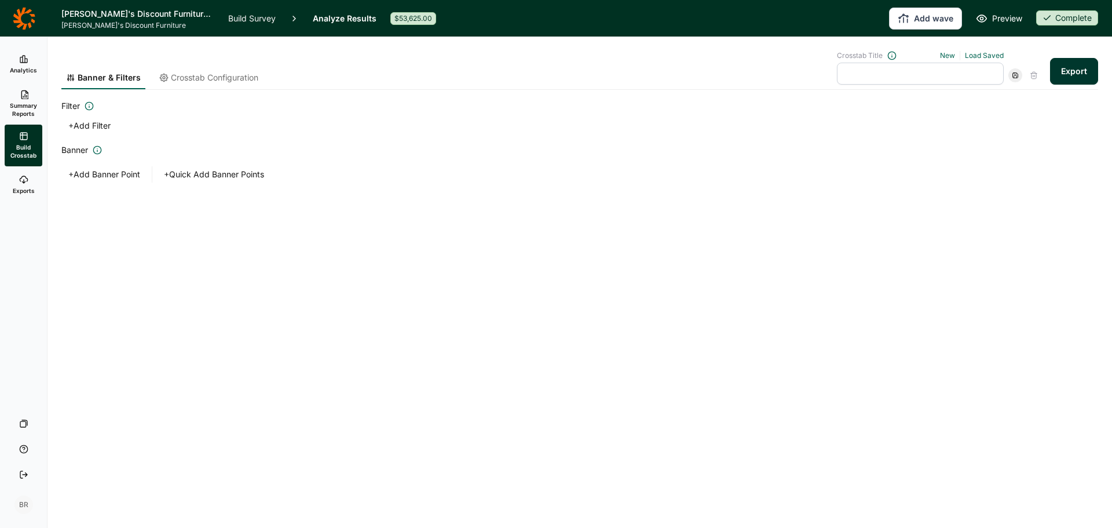
click at [89, 126] on button "+ Add Filter" at bounding box center [89, 126] width 56 height 16
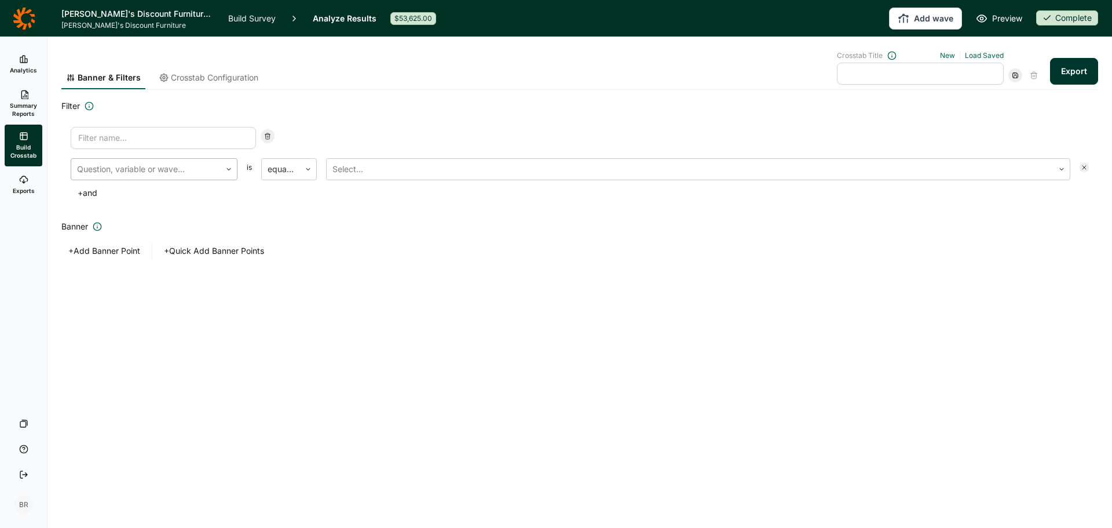
click at [127, 169] on div at bounding box center [146, 169] width 138 height 16
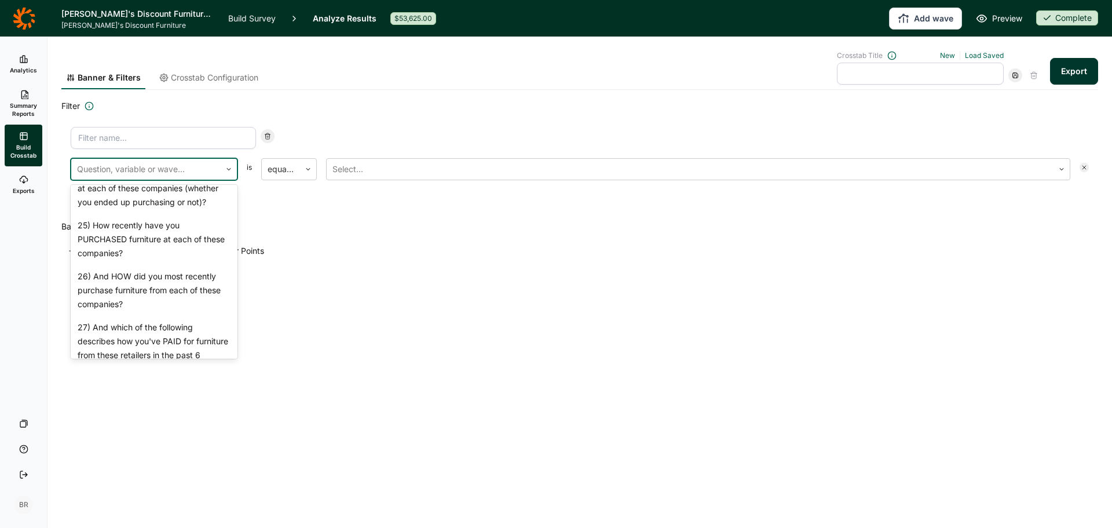
scroll to position [1833, 0]
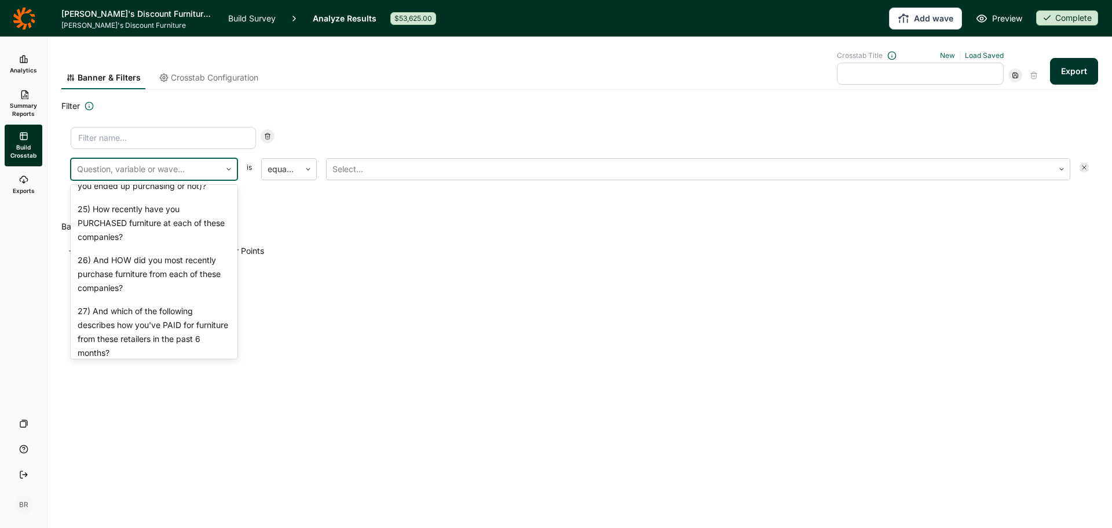
click at [128, 147] on div "23) How FAMILIAR are you with each of these companies (e.g., what they are, wha…" at bounding box center [154, 121] width 167 height 51
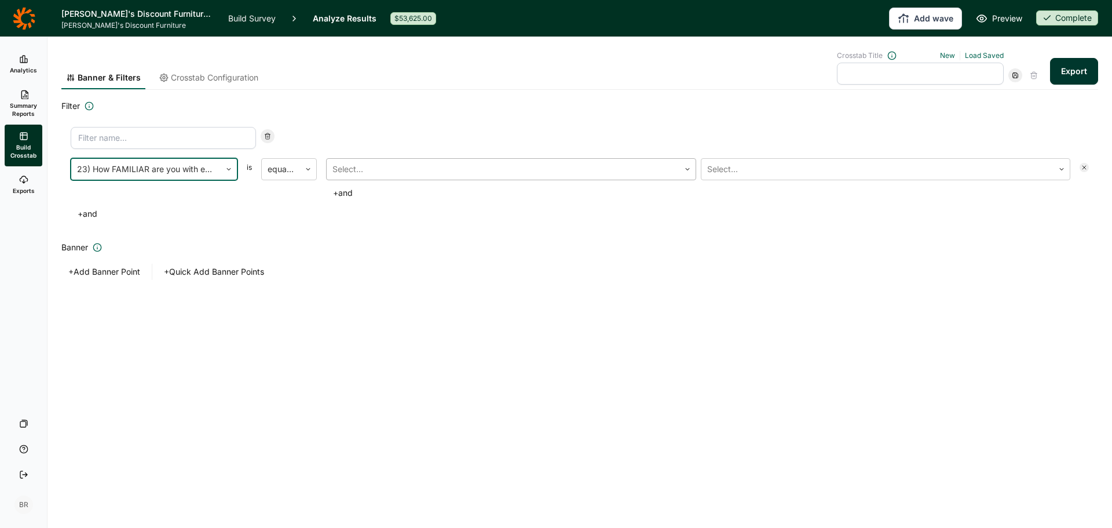
click at [370, 168] on div at bounding box center [503, 169] width 341 height 16
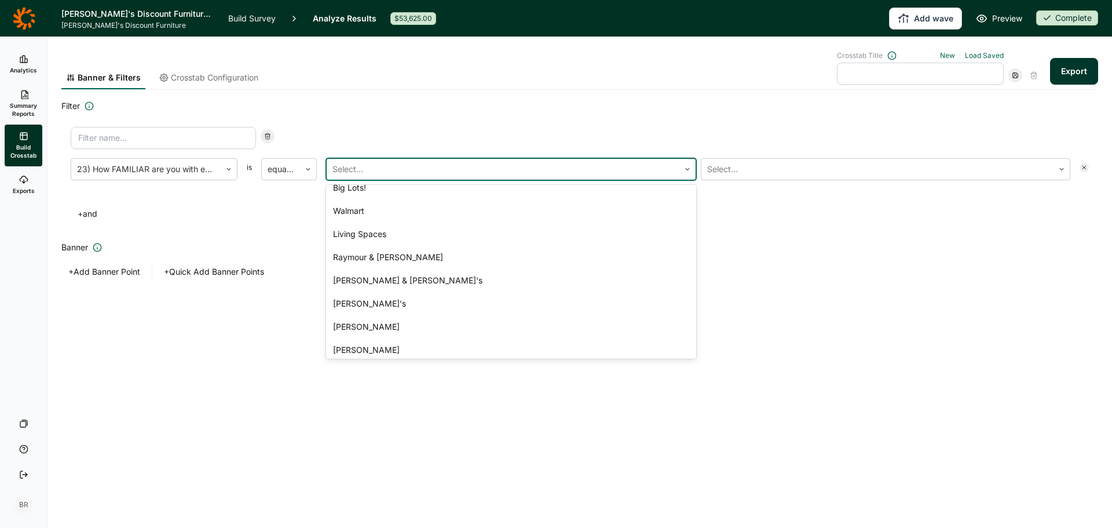
scroll to position [290, 0]
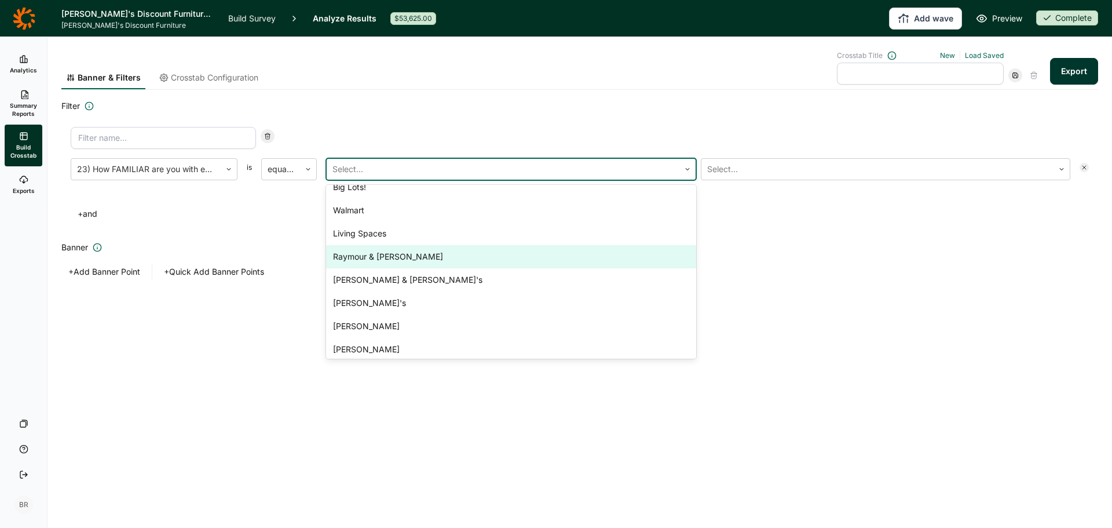
click at [761, 245] on div "Filter 23) How FAMILIAR are you with each of these companies (e.g., what they a…" at bounding box center [579, 189] width 1037 height 181
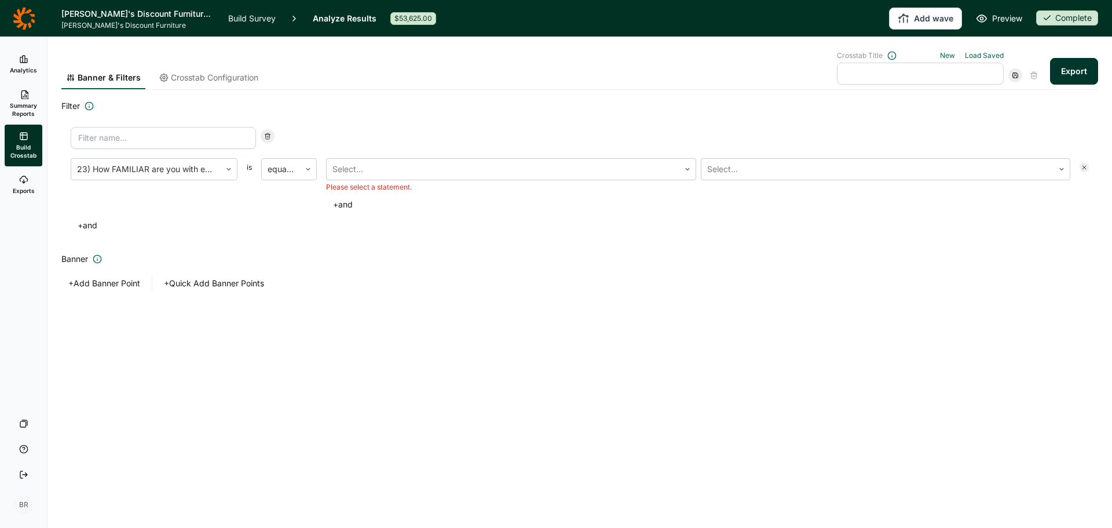
click at [235, 80] on span "Crosstab Configuration" at bounding box center [214, 78] width 87 height 12
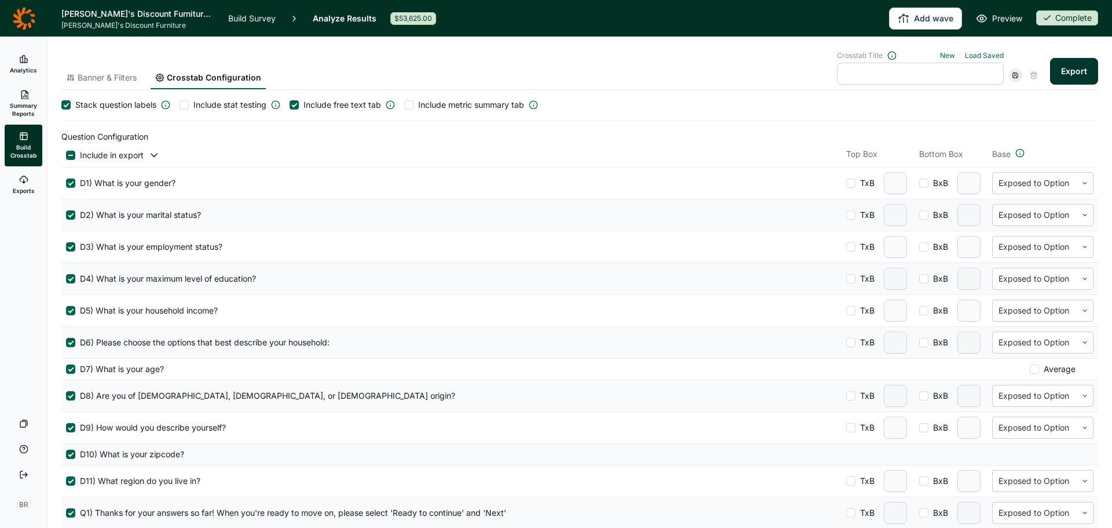
click at [70, 155] on div at bounding box center [70, 155] width 5 height 1
click at [66, 155] on input "checkbox" at bounding box center [66, 155] width 0 height 0
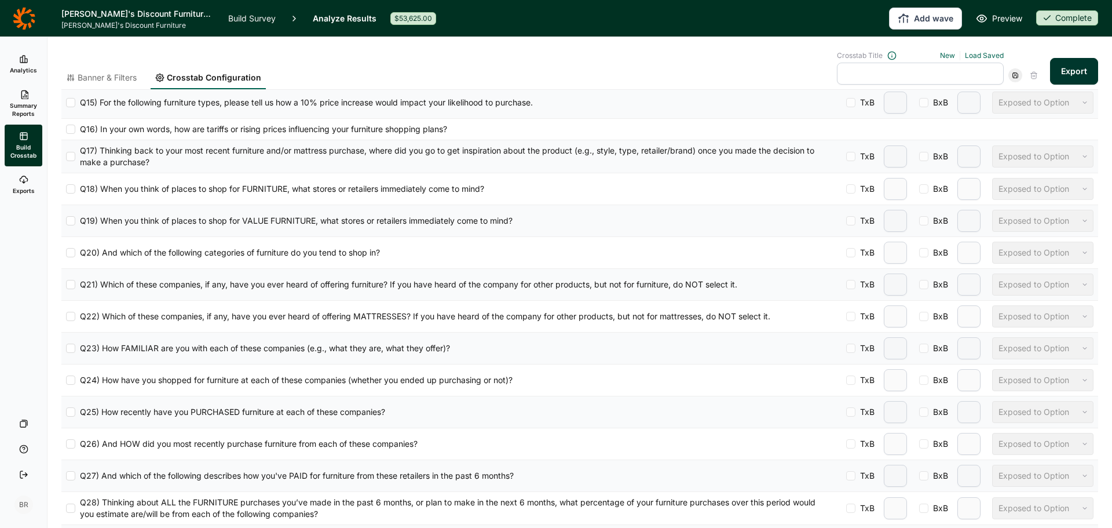
scroll to position [870, 0]
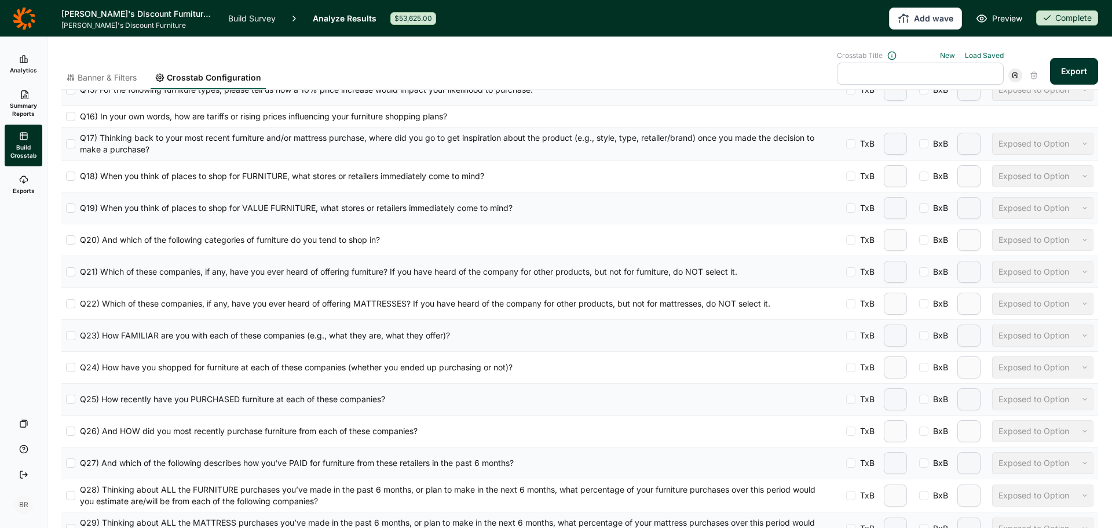
click at [108, 80] on span "Banner & Filters" at bounding box center [107, 78] width 59 height 12
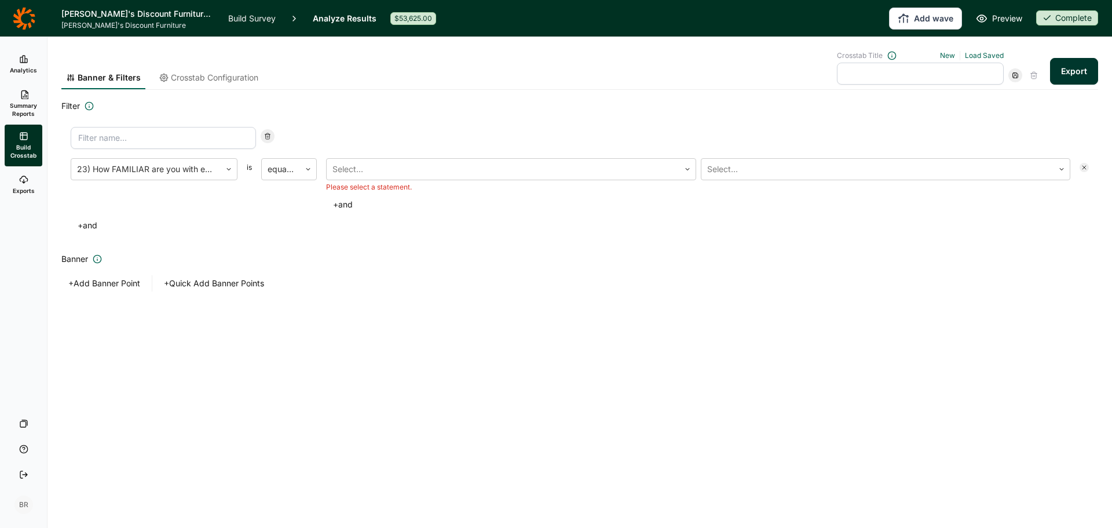
scroll to position [0, 0]
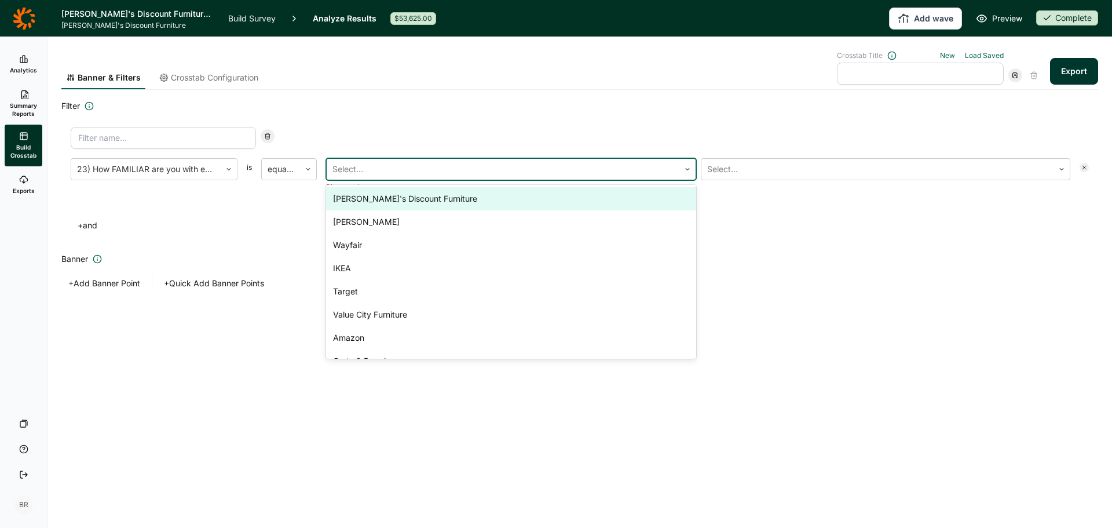
click at [375, 165] on div at bounding box center [503, 169] width 341 height 16
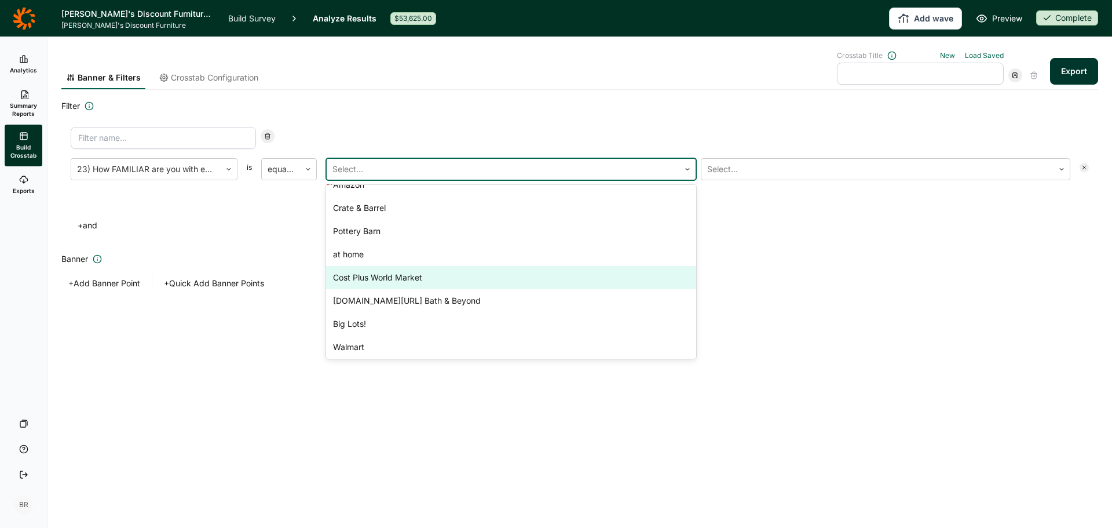
scroll to position [174, 0]
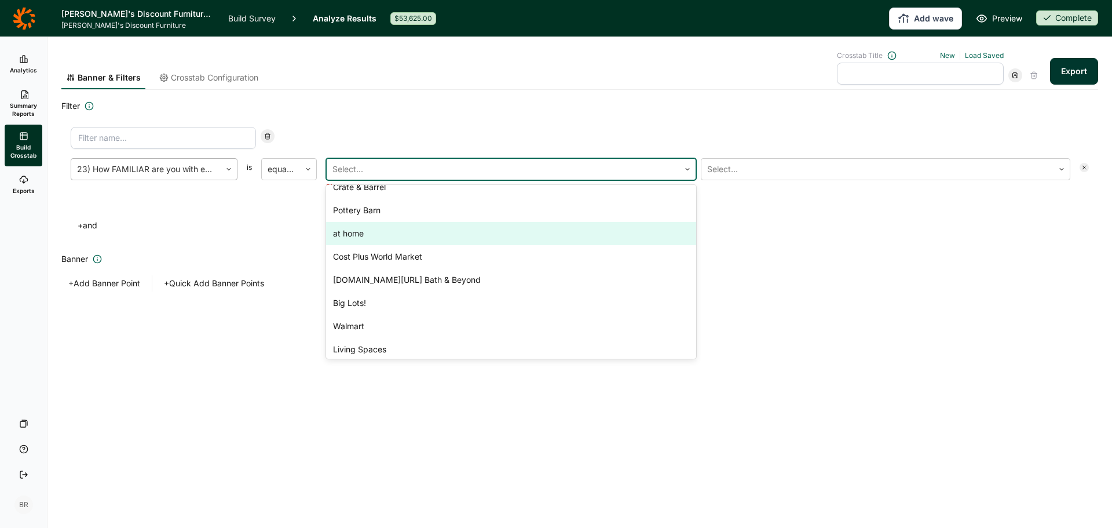
click at [186, 171] on div at bounding box center [146, 169] width 138 height 16
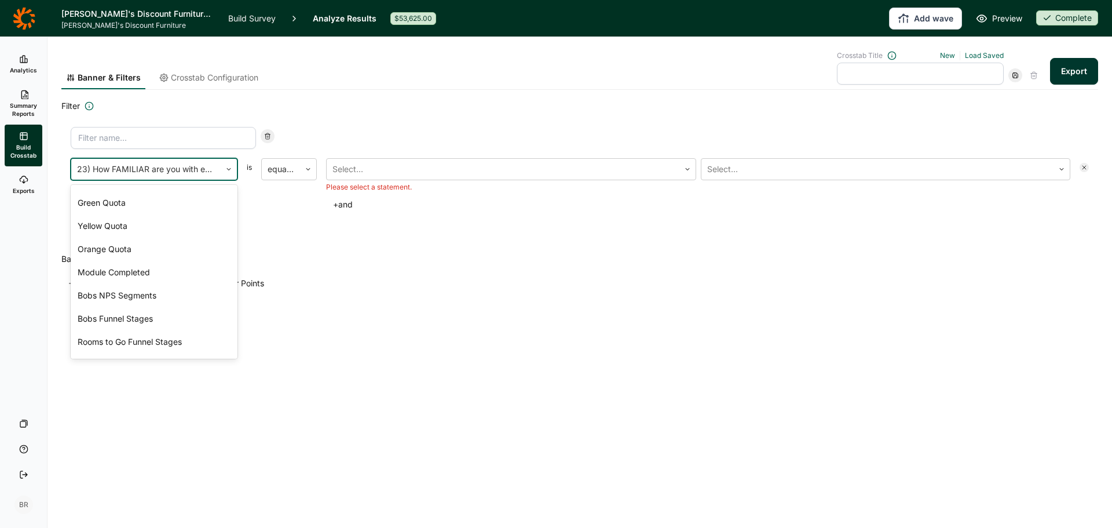
scroll to position [3516, 0]
click at [168, 138] on div "Region - Reporting Labels" at bounding box center [154, 126] width 167 height 23
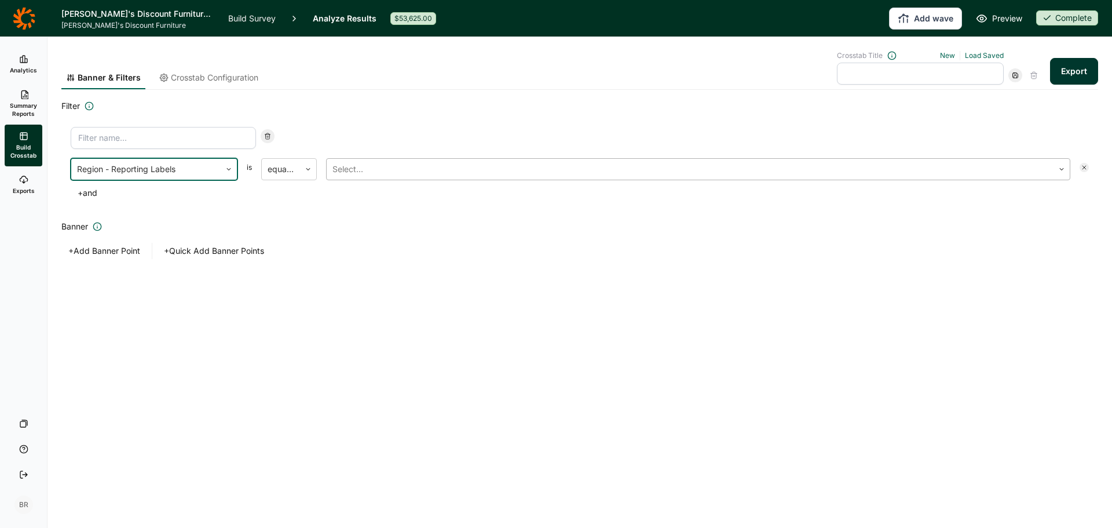
click at [403, 166] on div at bounding box center [691, 169] width 716 height 16
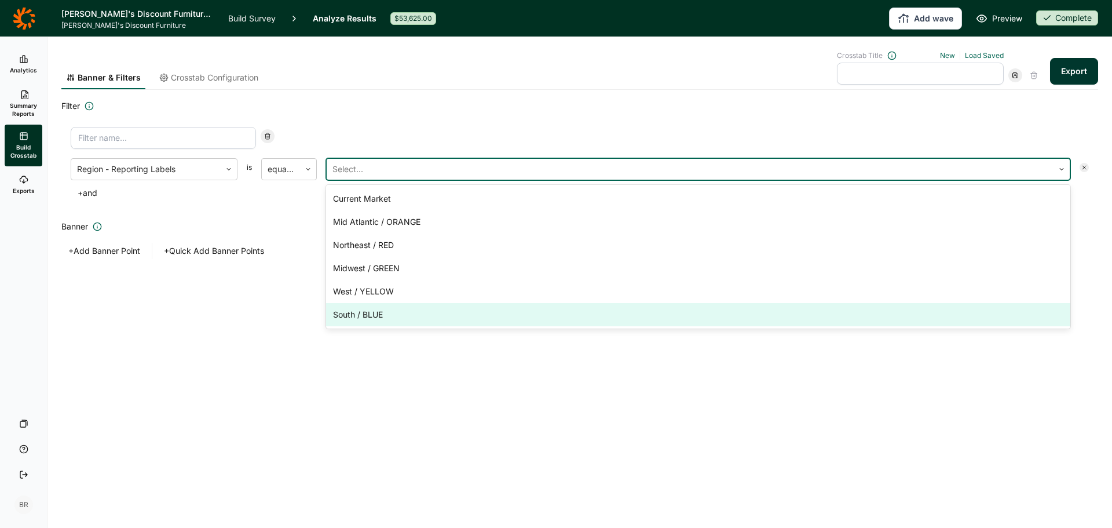
click at [384, 316] on div "South / BLUE" at bounding box center [698, 314] width 745 height 23
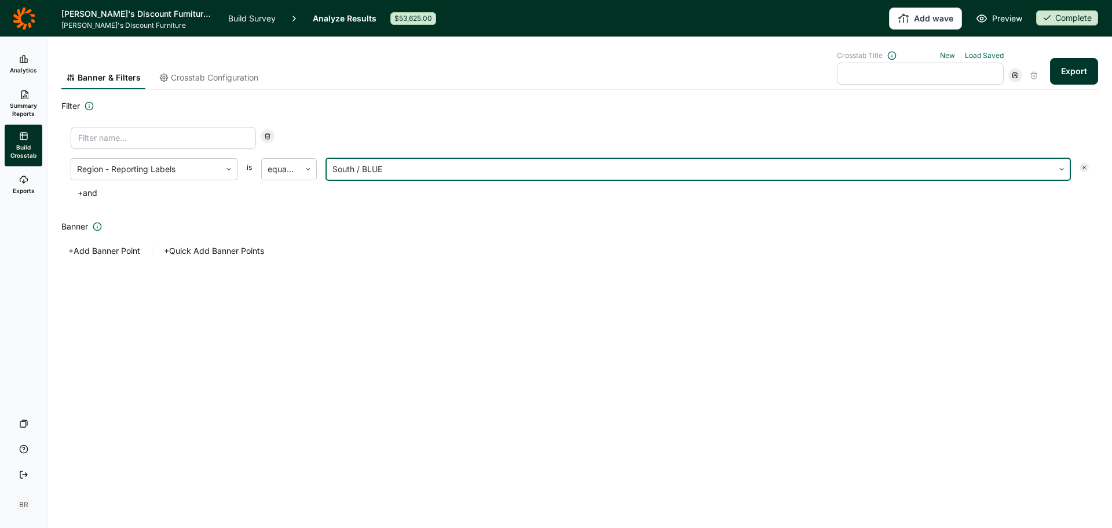
click at [123, 133] on input at bounding box center [163, 138] width 185 height 22
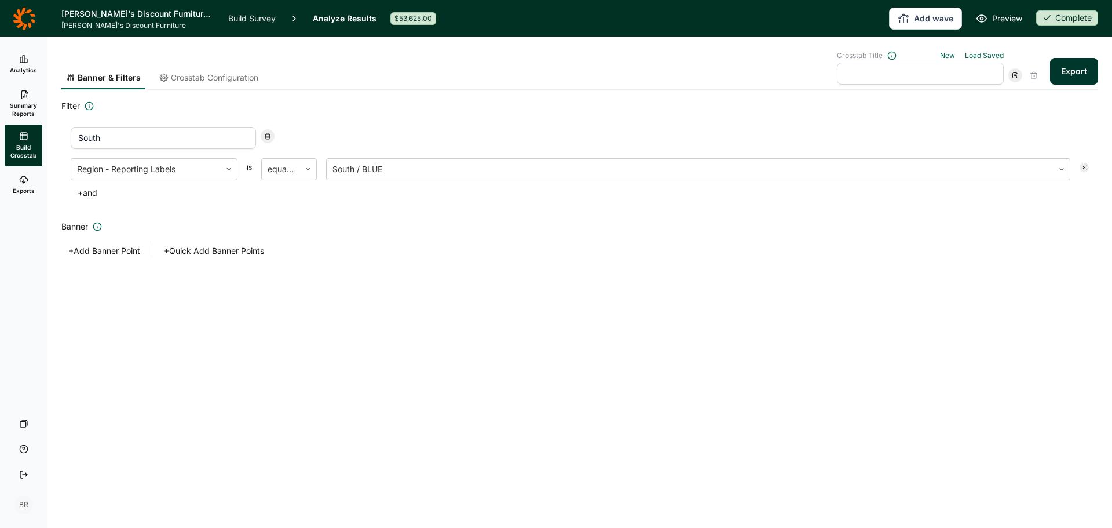
type input "South"
click at [154, 227] on h2 "Banner" at bounding box center [579, 227] width 1037 height 14
click at [119, 250] on button "+ Add Banner Point" at bounding box center [104, 251] width 86 height 16
click at [140, 287] on div at bounding box center [155, 290] width 138 height 16
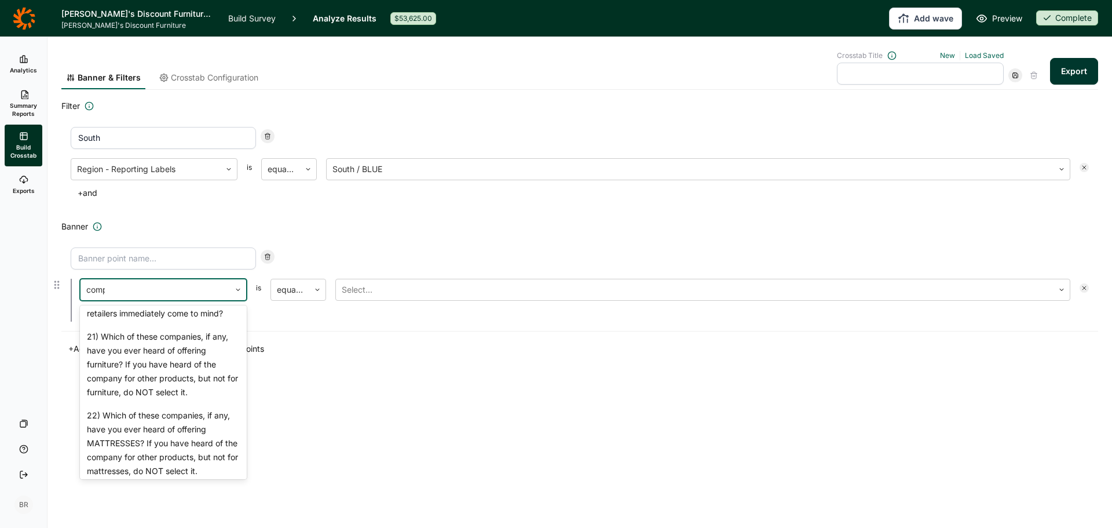
scroll to position [82, 0]
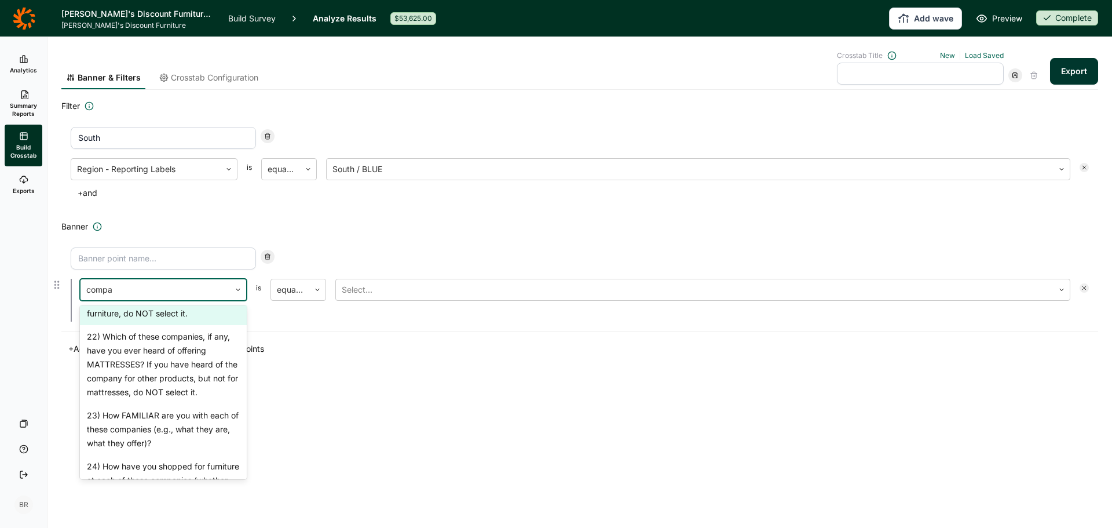
type input "compan"
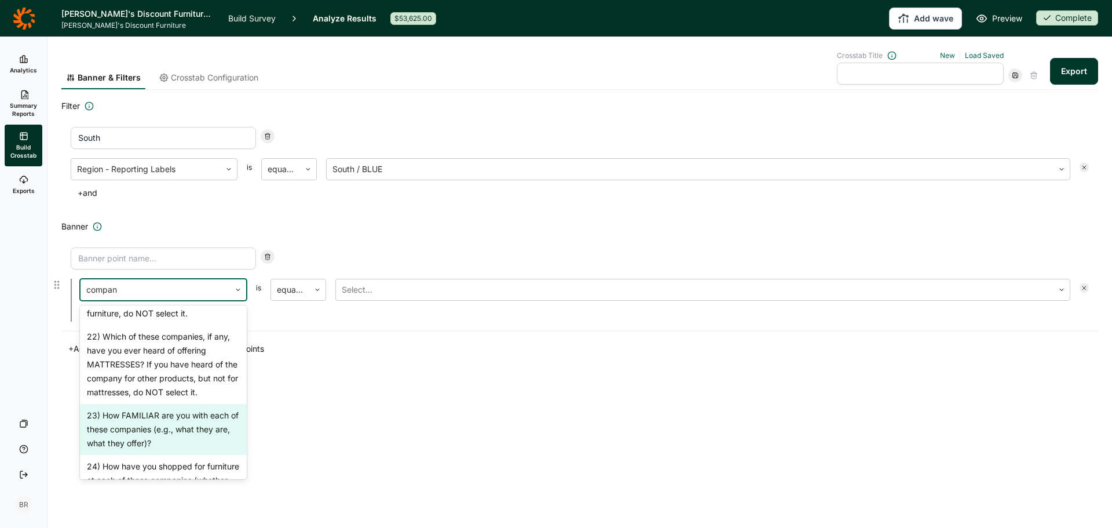
click at [189, 428] on div "23) How FAMILIAR are you with each of these companies (e.g., what they are, wha…" at bounding box center [163, 429] width 167 height 51
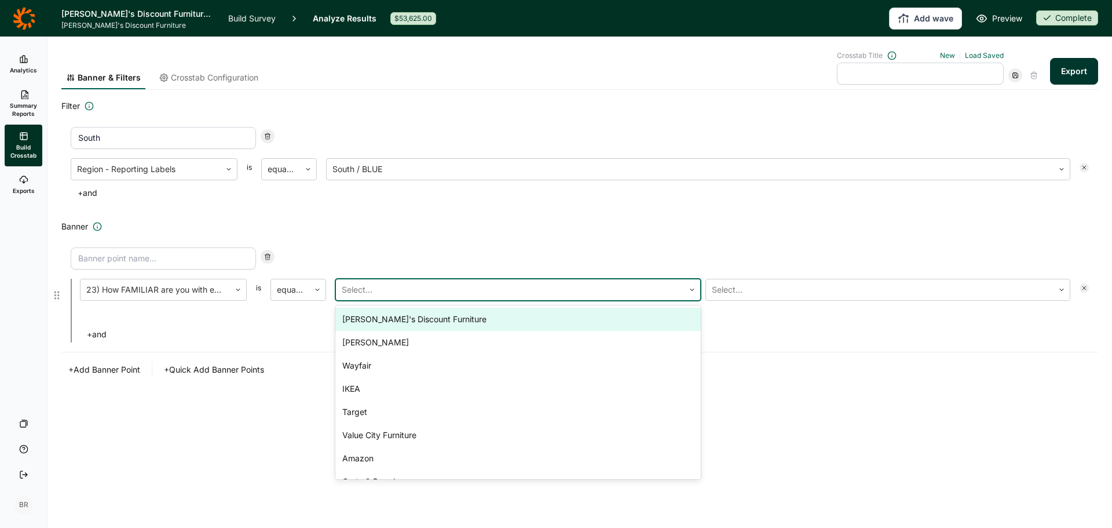
click at [389, 291] on div at bounding box center [510, 290] width 337 height 16
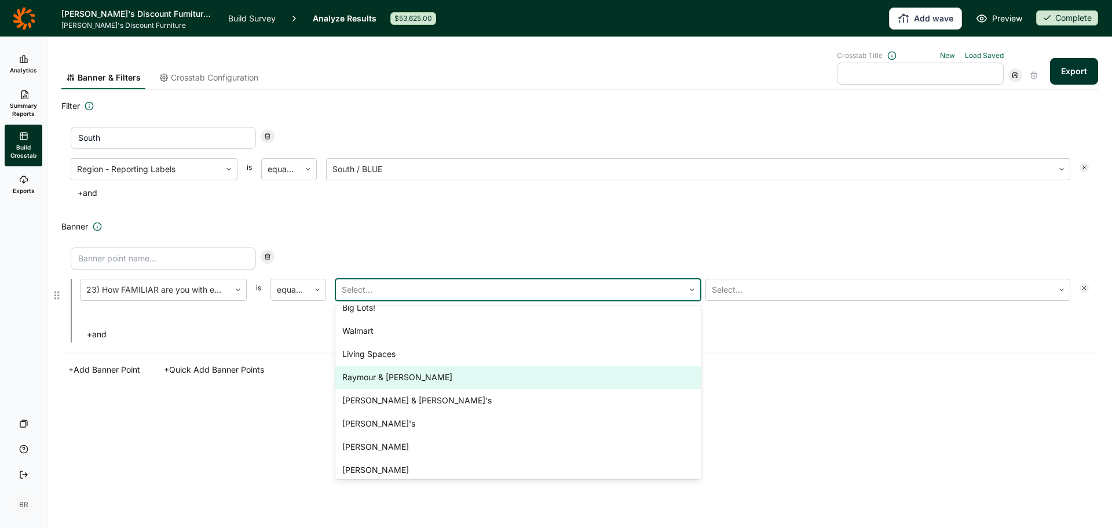
scroll to position [364, 0]
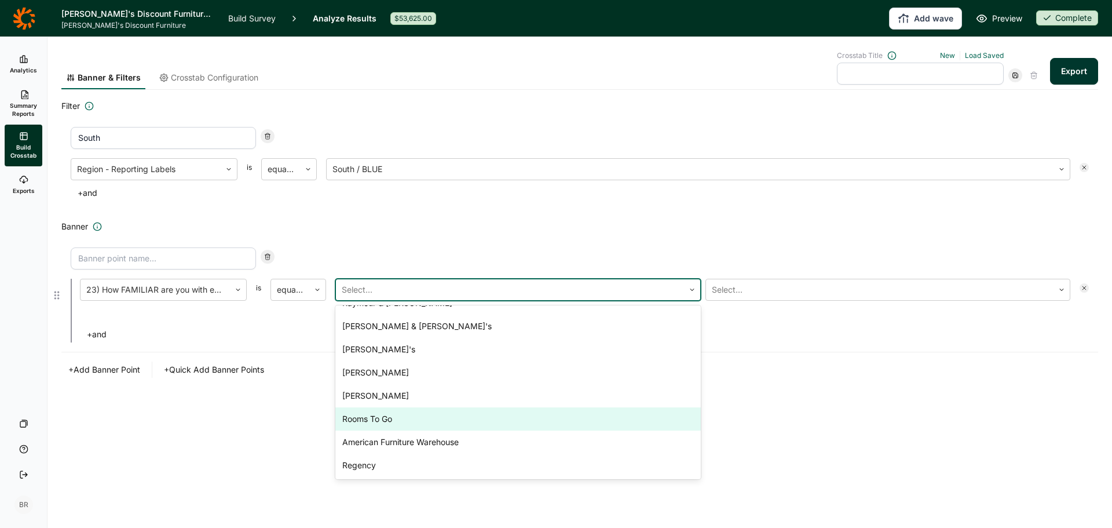
click at [384, 422] on div "Rooms To Go" at bounding box center [518, 418] width 366 height 23
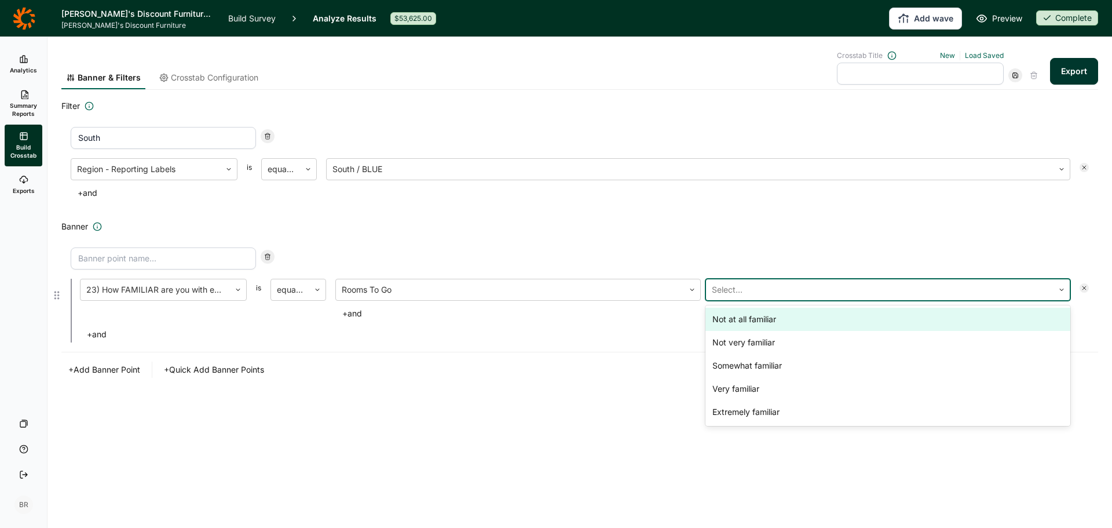
click at [763, 290] on div at bounding box center [880, 290] width 337 height 16
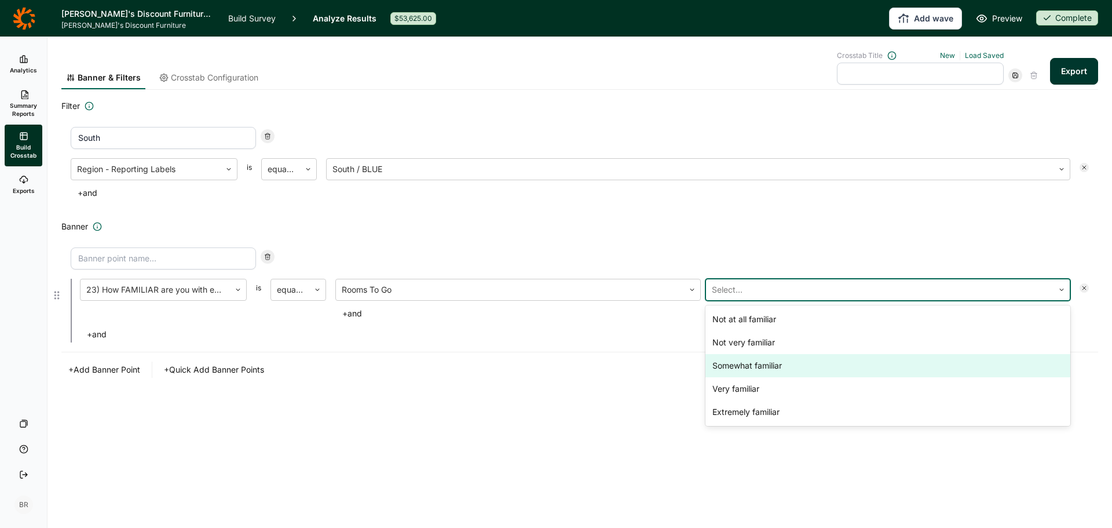
click at [742, 367] on div "Somewhat familiar" at bounding box center [889, 365] width 366 height 23
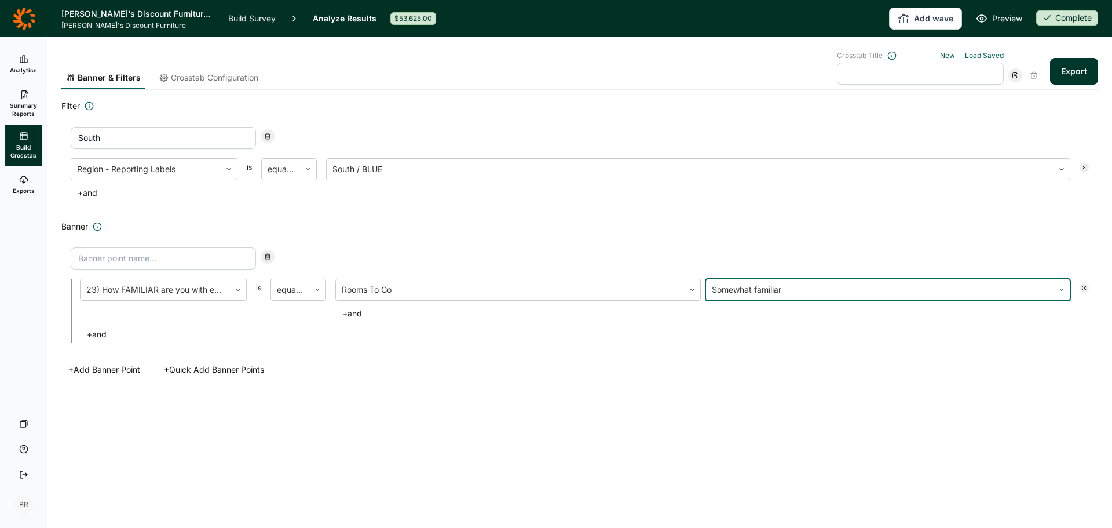
click at [864, 73] on input "text" at bounding box center [920, 74] width 167 height 22
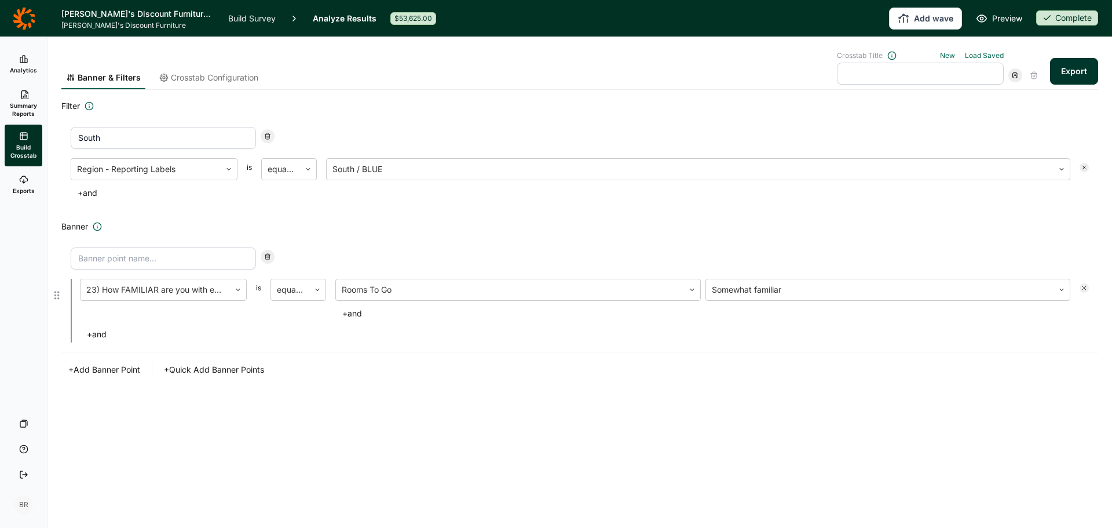
click at [147, 264] on input at bounding box center [163, 258] width 185 height 22
type input "R2G Somewhat Familiar"
click at [969, 69] on input "text" at bounding box center [920, 74] width 167 height 22
click at [205, 84] on link "Crosstab Configuration" at bounding box center [209, 80] width 108 height 17
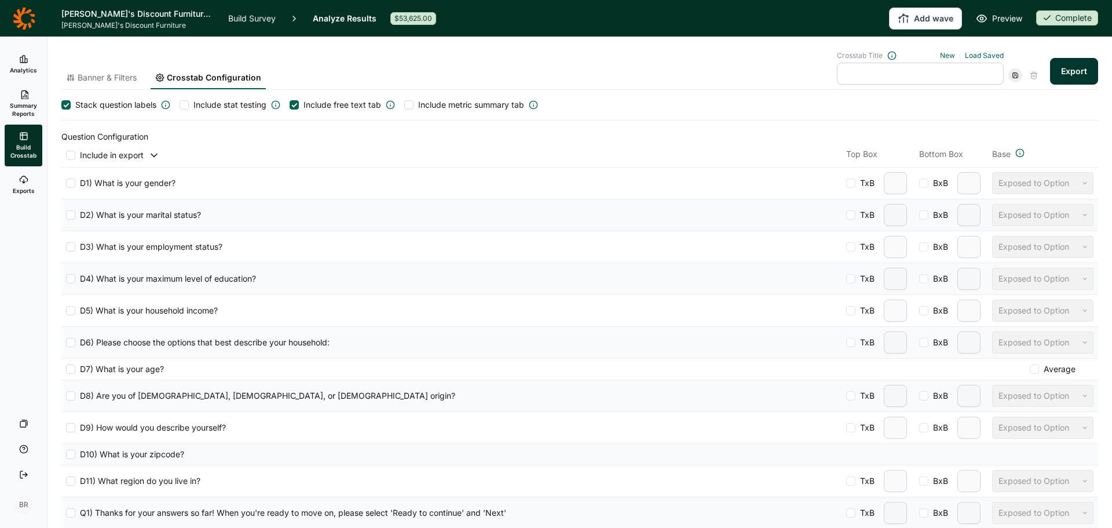
click at [111, 79] on span "Banner & Filters" at bounding box center [107, 78] width 59 height 12
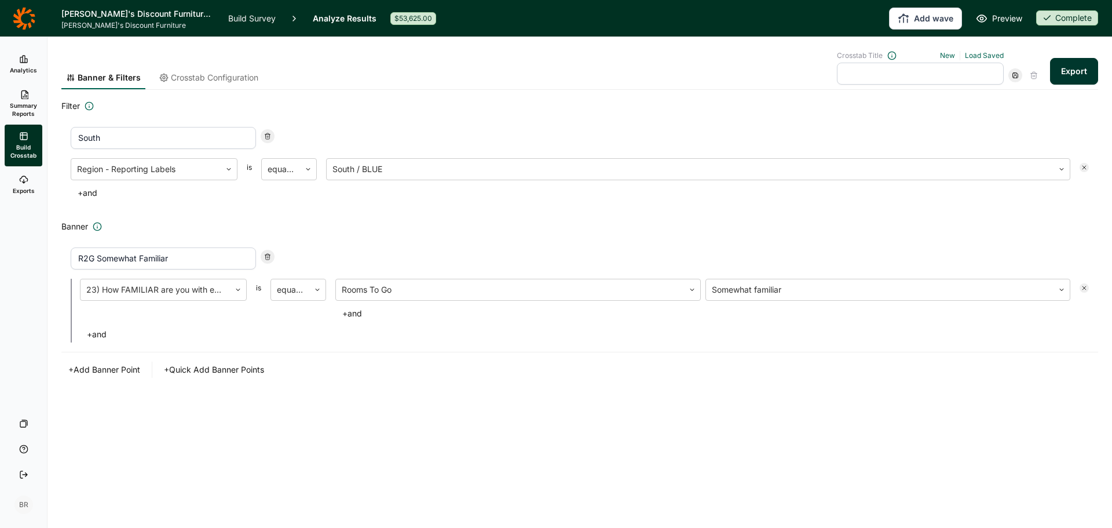
click at [199, 79] on span "Crosstab Configuration" at bounding box center [214, 78] width 87 height 12
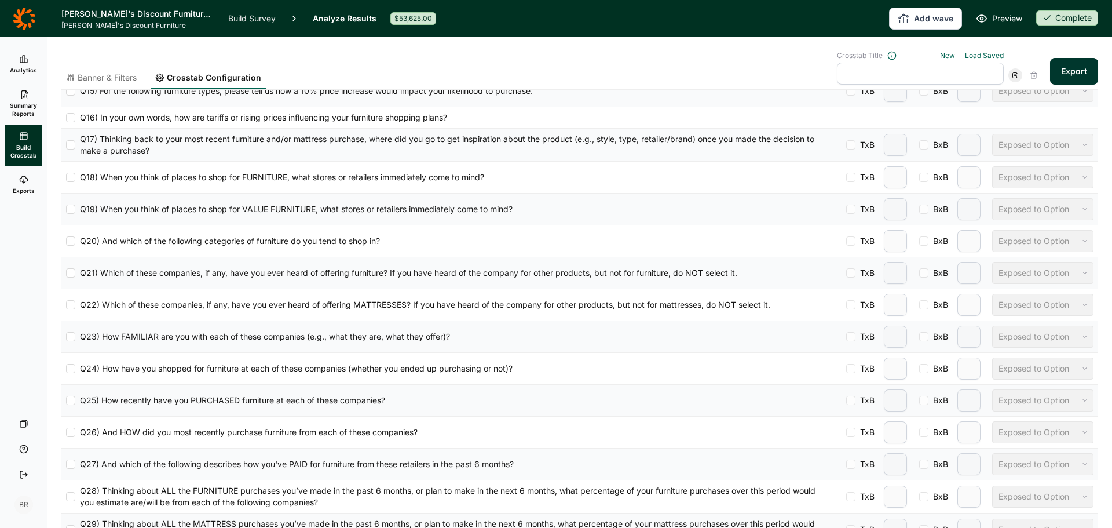
scroll to position [927, 0]
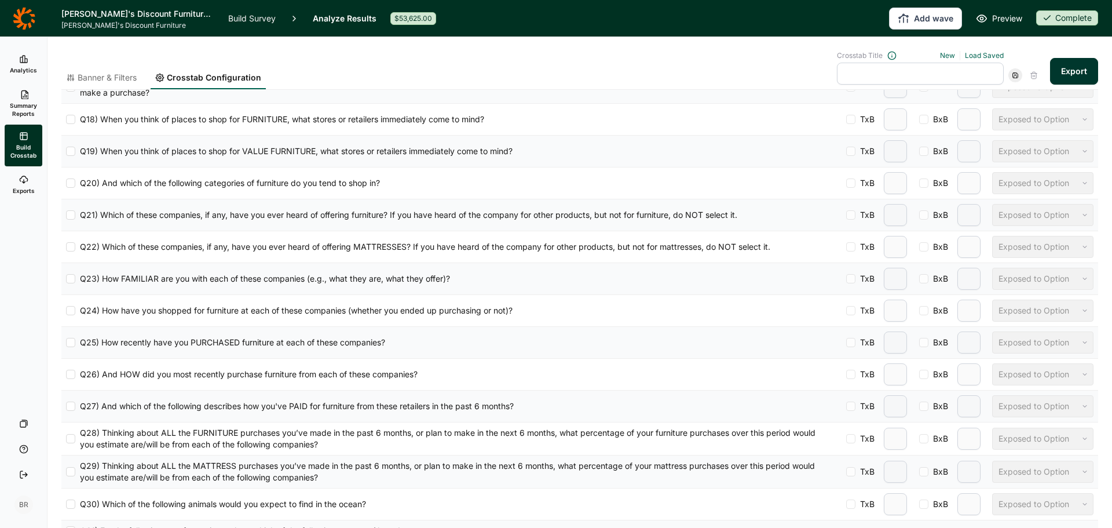
click at [67, 279] on div at bounding box center [70, 278] width 9 height 9
click at [66, 279] on input "Q23) How FAMILIAR are you with each of these companies (e.g., what they are, wh…" at bounding box center [66, 279] width 0 height 0
click at [1007, 280] on div at bounding box center [1035, 279] width 72 height 14
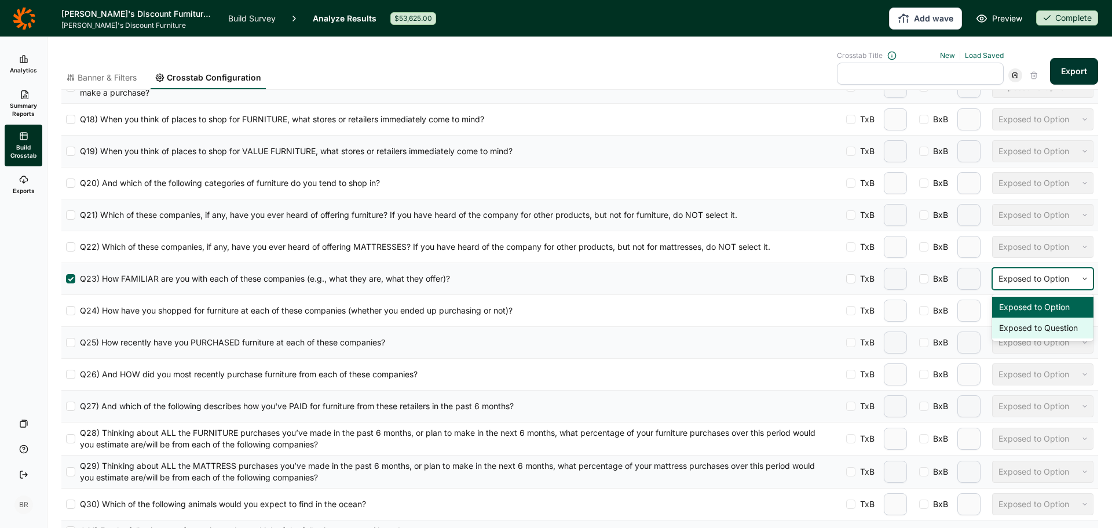
click at [1020, 329] on div "Exposed to Question" at bounding box center [1042, 328] width 101 height 21
click at [846, 278] on div at bounding box center [850, 278] width 9 height 9
click at [846, 279] on input "TxB" at bounding box center [846, 279] width 0 height 0
type input "2"
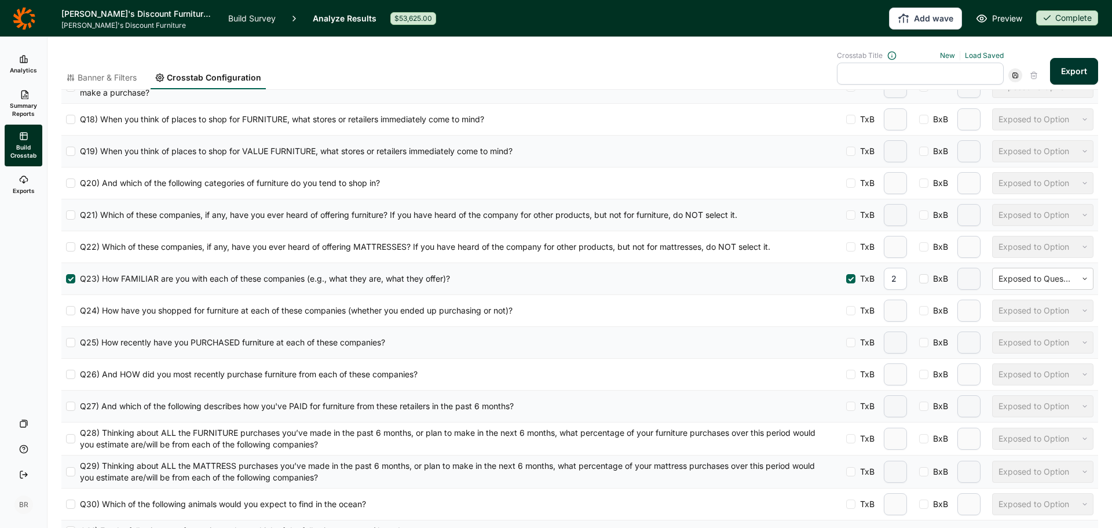
click at [849, 278] on div at bounding box center [852, 279] width 6 height 6
click at [846, 279] on input "TxB" at bounding box center [846, 279] width 0 height 0
click at [1063, 74] on button "Export" at bounding box center [1074, 71] width 48 height 27
click at [979, 501] on div "Your export has been requested. You can download your file here ." at bounding box center [1017, 489] width 143 height 23
click at [978, 495] on link "download your file here" at bounding box center [1006, 495] width 91 height 9
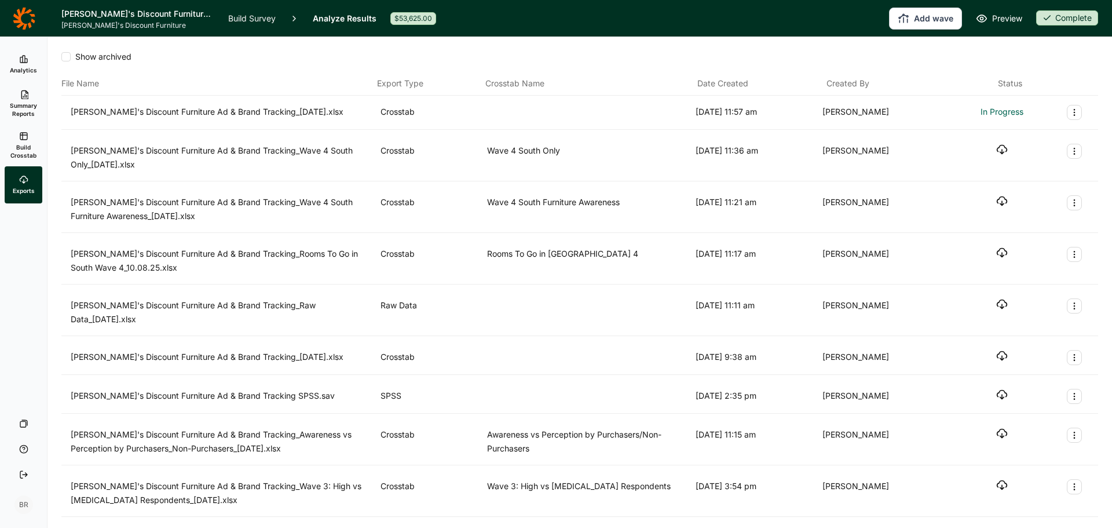
click at [1070, 110] on icon "Export Actions" at bounding box center [1074, 112] width 9 height 9
click at [1016, 109] on div "[PERSON_NAME]'s Discount Furniture Ad & Brand Tracking_[DATE].xlsx Crosstab [DA…" at bounding box center [580, 112] width 1019 height 15
click at [997, 110] on icon "button" at bounding box center [1003, 111] width 12 height 12
